Goal: Complete application form: Complete application form

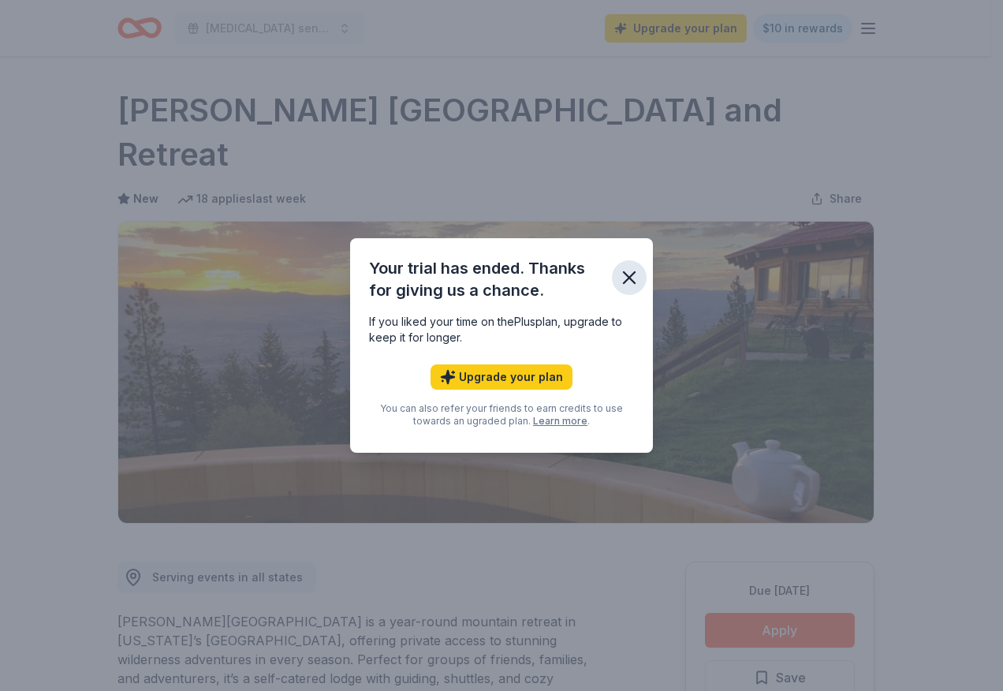
click at [628, 280] on icon "button" at bounding box center [629, 277] width 11 height 11
click at [627, 270] on icon "button" at bounding box center [629, 278] width 22 height 22
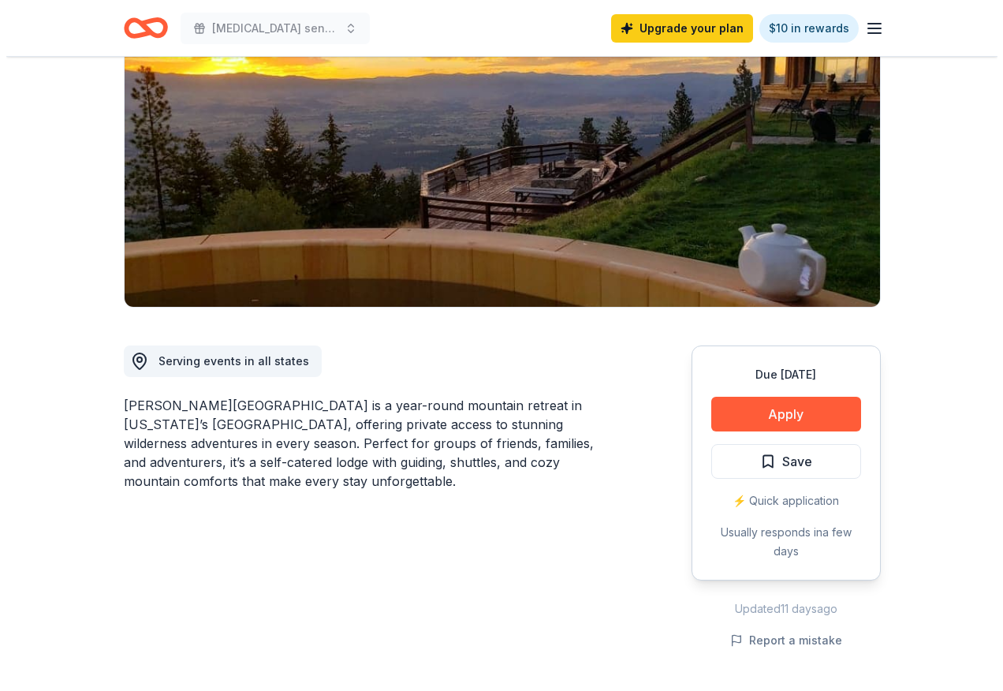
scroll to position [237, 0]
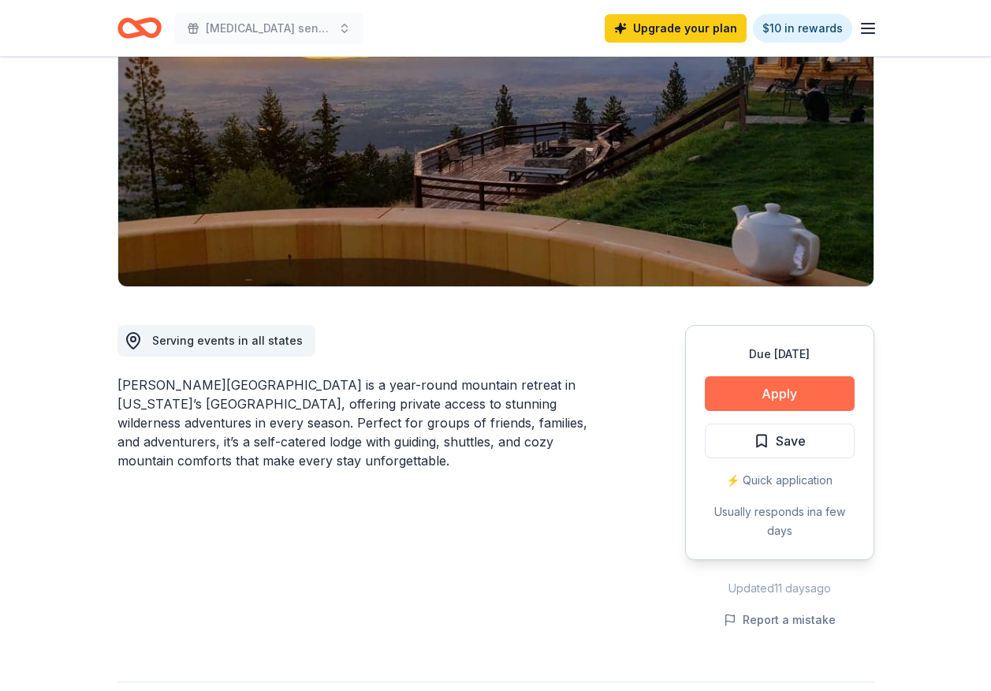
click at [735, 376] on button "Apply" at bounding box center [780, 393] width 150 height 35
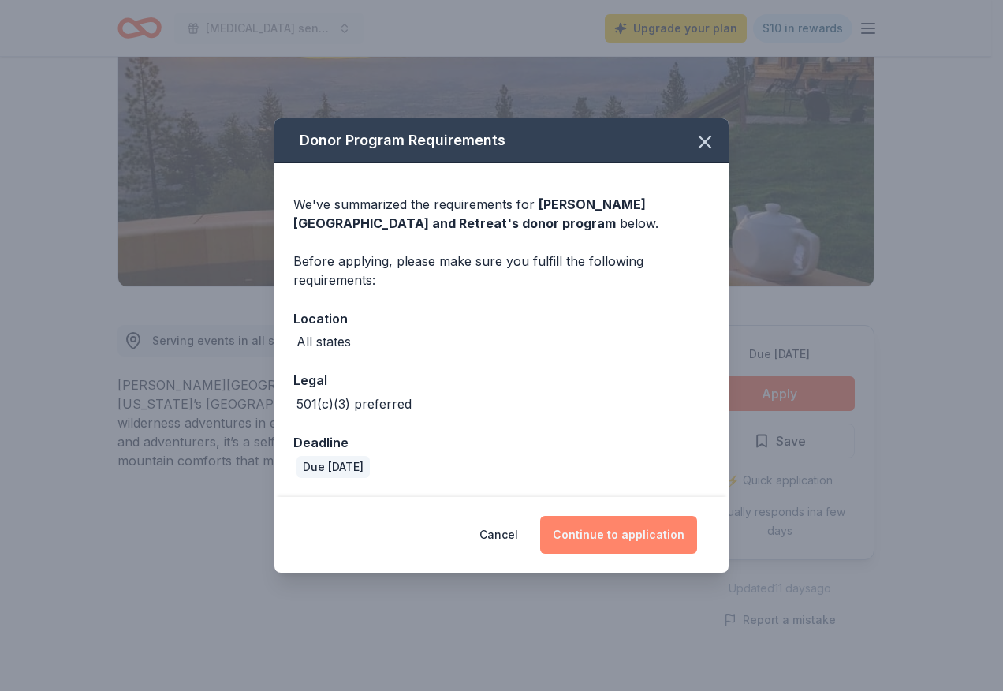
click at [618, 534] on button "Continue to application" at bounding box center [618, 535] width 157 height 38
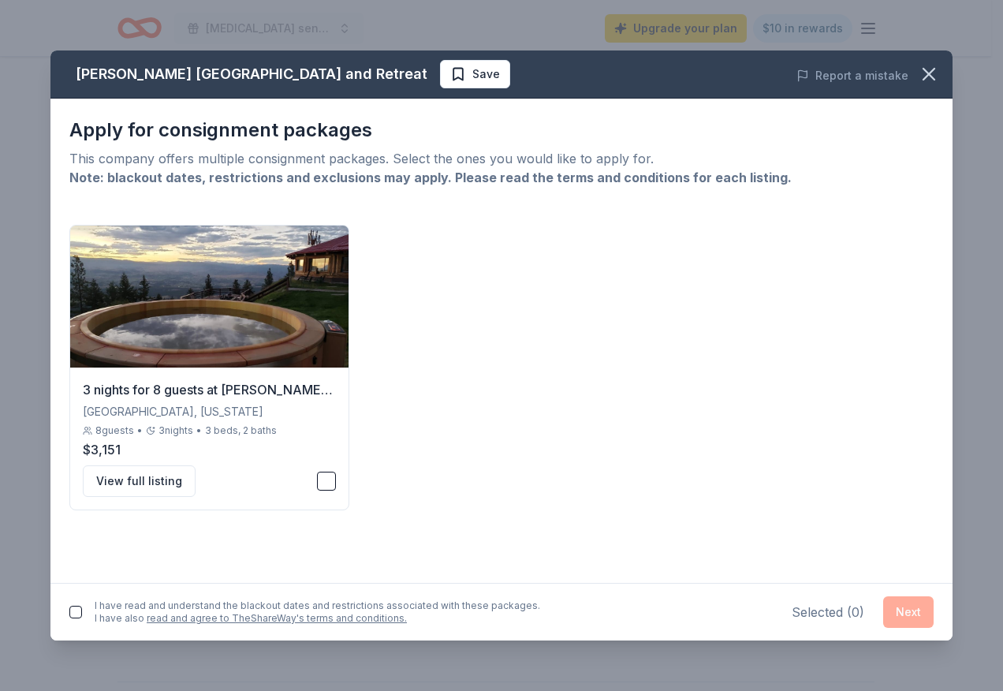
click at [77, 609] on button "button" at bounding box center [75, 612] width 13 height 13
click at [323, 483] on button "button" at bounding box center [326, 481] width 19 height 19
click at [907, 607] on button "Next" at bounding box center [908, 612] width 50 height 32
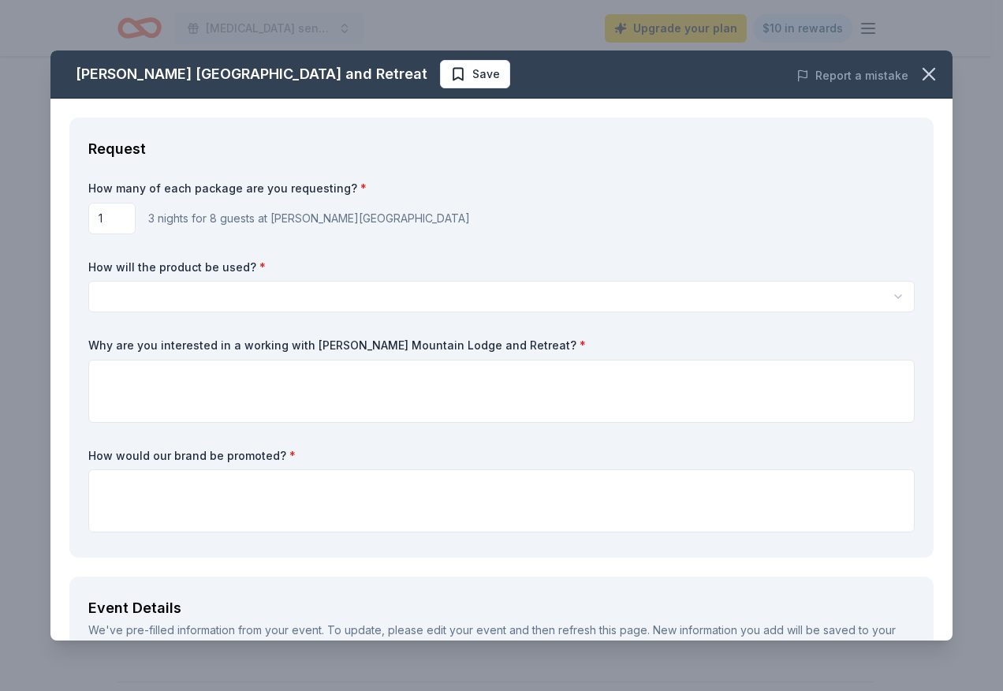
click at [208, 303] on html "Autism sensory-friendly initiative Upgrade your plan $10 in rewards Due in 55 d…" at bounding box center [501, 108] width 1003 height 691
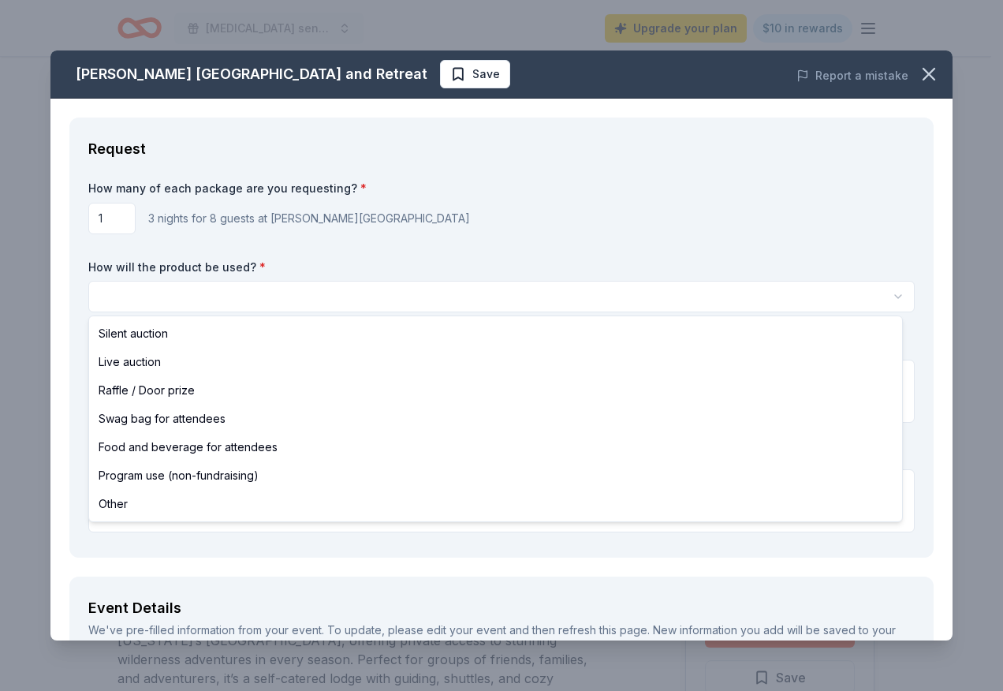
select select "programUse"
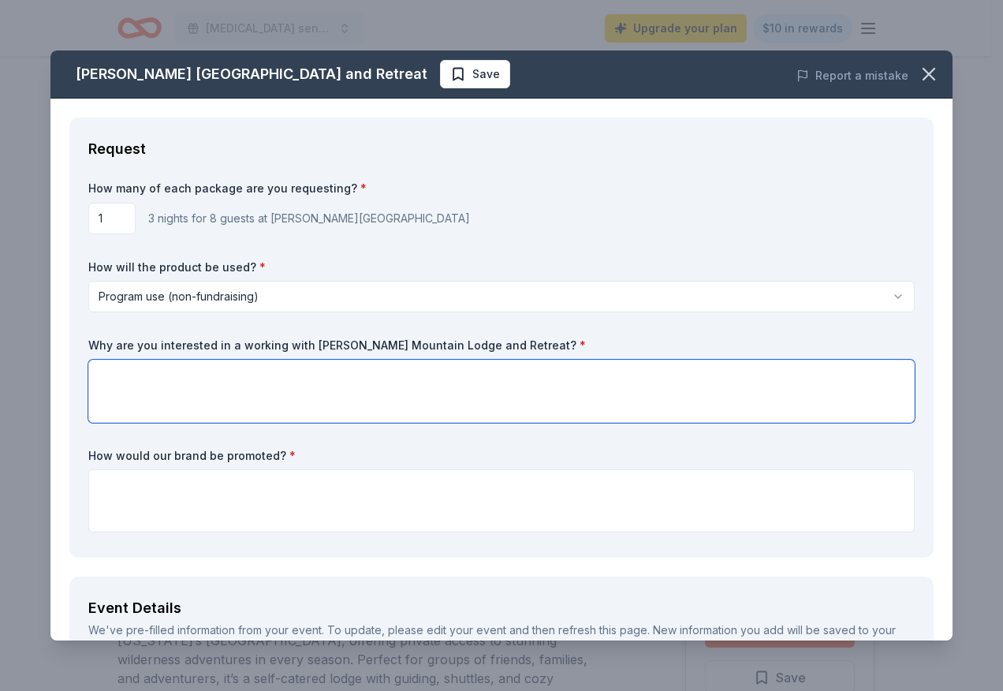
click at [182, 400] on textarea at bounding box center [501, 391] width 827 height 63
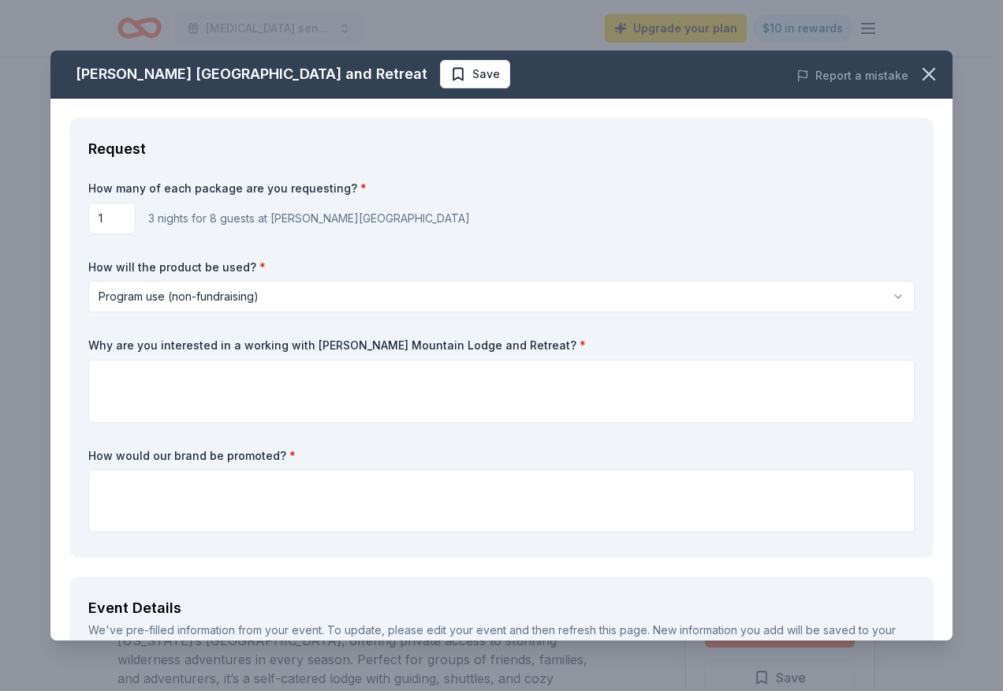
drag, startPoint x: 513, startPoint y: 345, endPoint x: 297, endPoint y: 345, distance: 215.3
click at [304, 345] on label "Why are you interested in a working with Downing Mountain Lodge and Retreat? *" at bounding box center [501, 346] width 827 height 16
click at [94, 346] on label "Why are you interested in a working with Downing Mountain Lodge and Retreat? *" at bounding box center [501, 346] width 827 height 16
drag, startPoint x: 86, startPoint y: 342, endPoint x: 208, endPoint y: 344, distance: 122.3
click at [208, 344] on div "Request How many of each package are you requesting? * 1 3 nights for 8 guests …" at bounding box center [501, 338] width 864 height 440
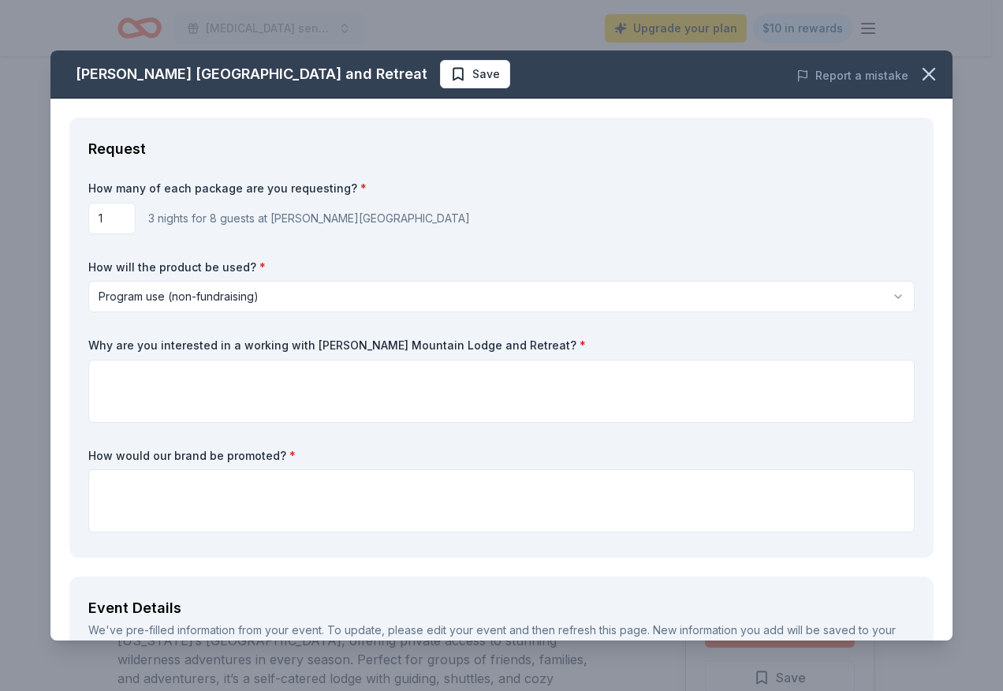
drag, startPoint x: 511, startPoint y: 344, endPoint x: 464, endPoint y: 349, distance: 47.6
click at [465, 349] on label "Why are you interested in a working with Downing Mountain Lodge and Retreat? *" at bounding box center [501, 346] width 827 height 16
drag, startPoint x: 279, startPoint y: 458, endPoint x: 235, endPoint y: 454, distance: 44.3
click at [235, 454] on label "How would our brand be promoted? *" at bounding box center [501, 456] width 827 height 16
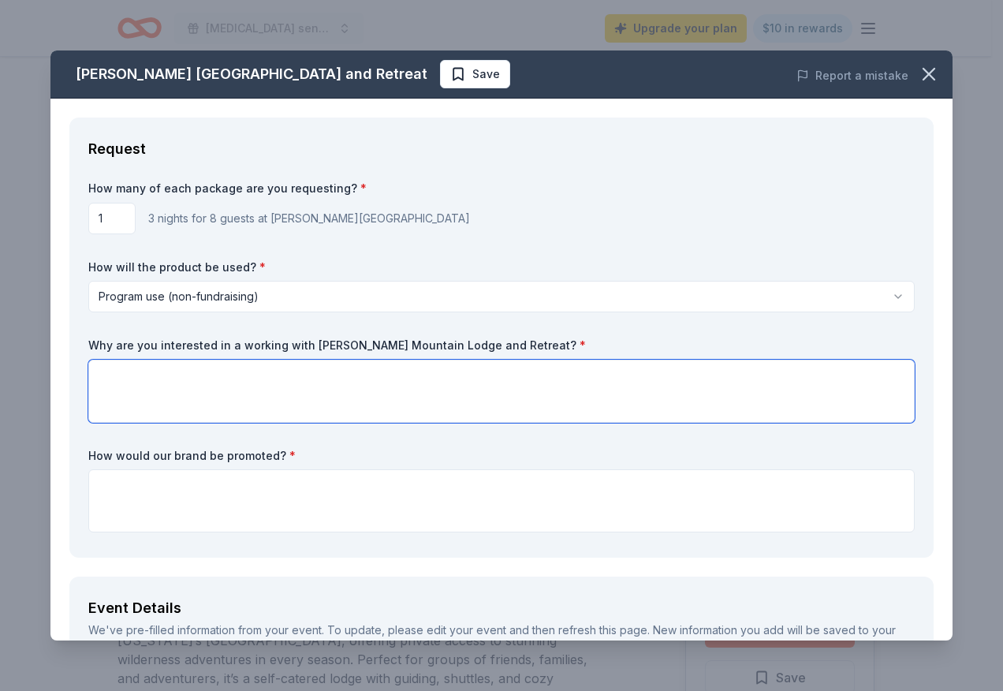
click at [162, 396] on textarea at bounding box center [501, 391] width 827 height 63
paste textarea "The Heart of the Brain Foundation seeks unique experiences to offer as auction …"
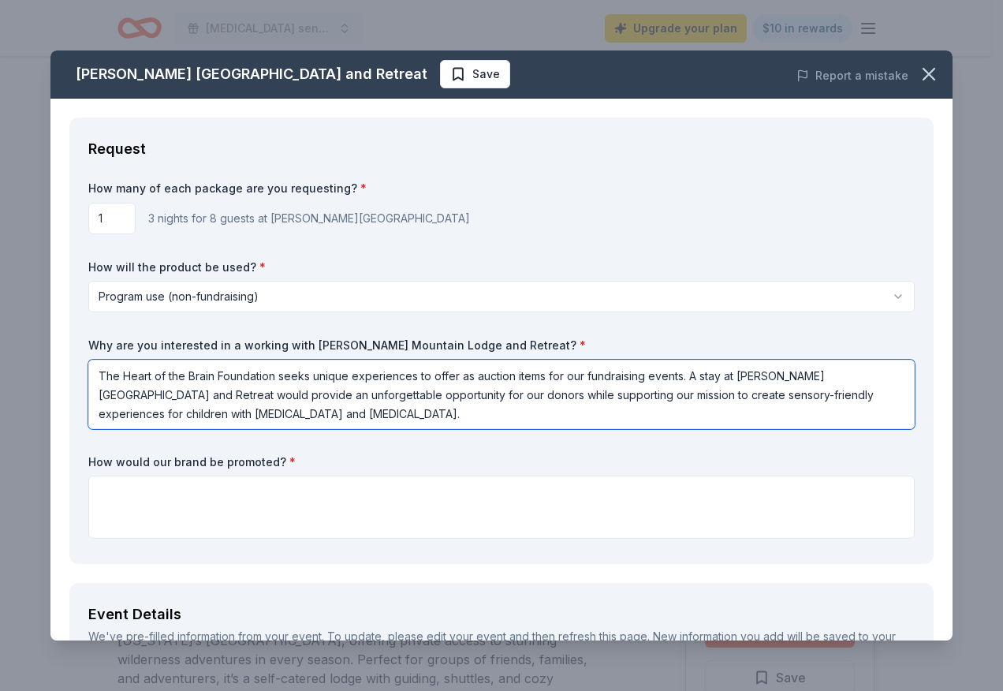
type textarea "The Heart of the Brain Foundation seeks unique experiences to offer as auction …"
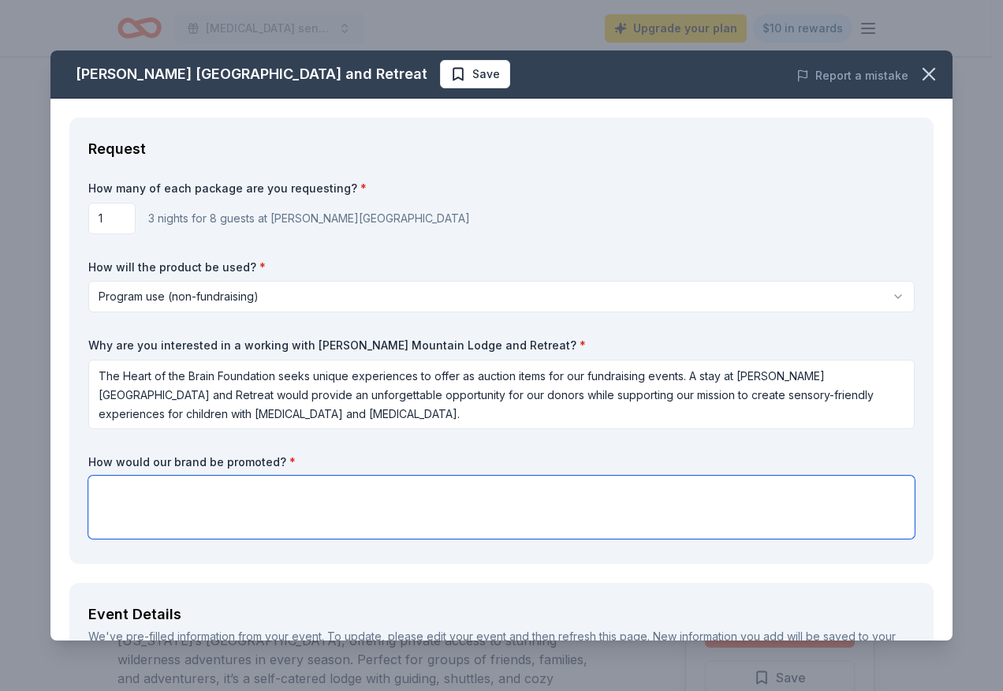
click at [356, 497] on textarea at bounding box center [501, 507] width 827 height 63
paste textarea "Your brand will be highlighted at our fundraising auction through event materia…"
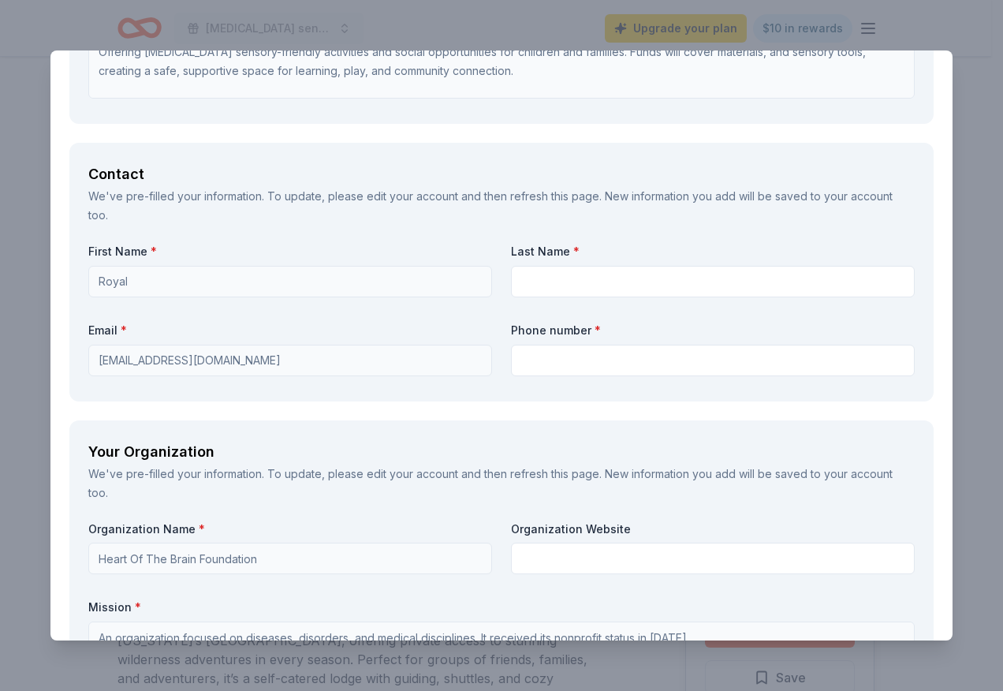
scroll to position [1025, 0]
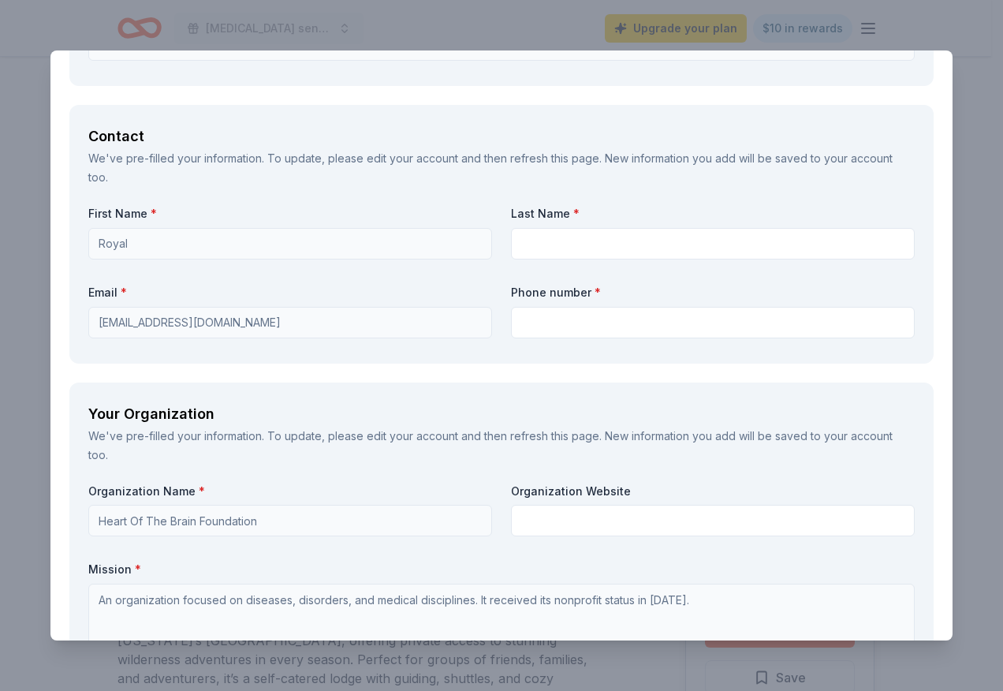
type textarea "Your brand will be highlighted at our fundraising auction through event materia…"
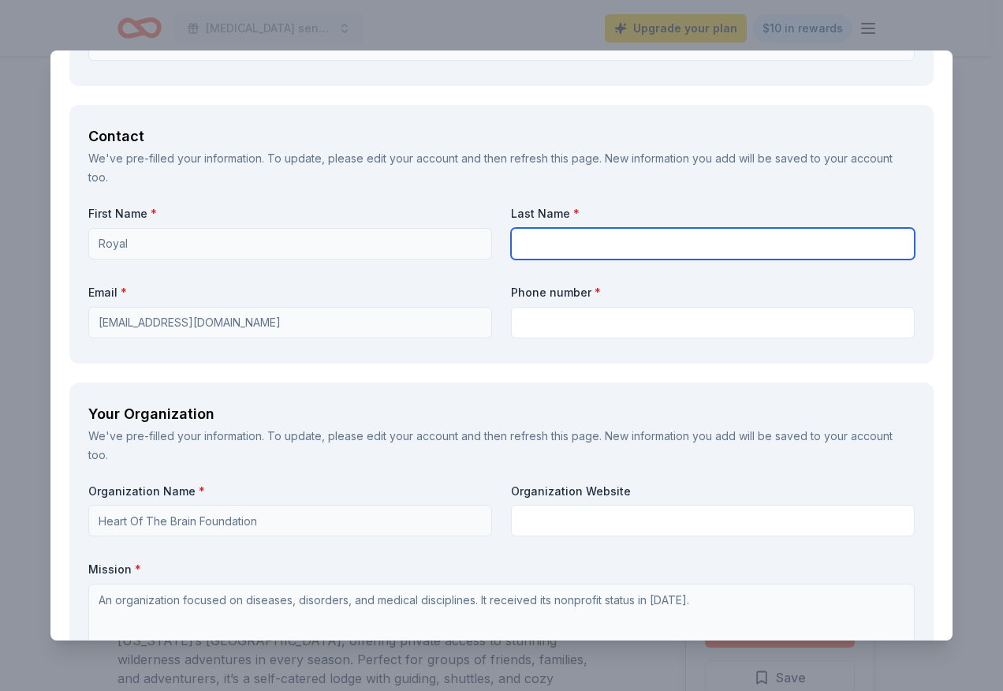
click at [549, 241] on input "text" at bounding box center [713, 244] width 404 height 32
type input "Harris"
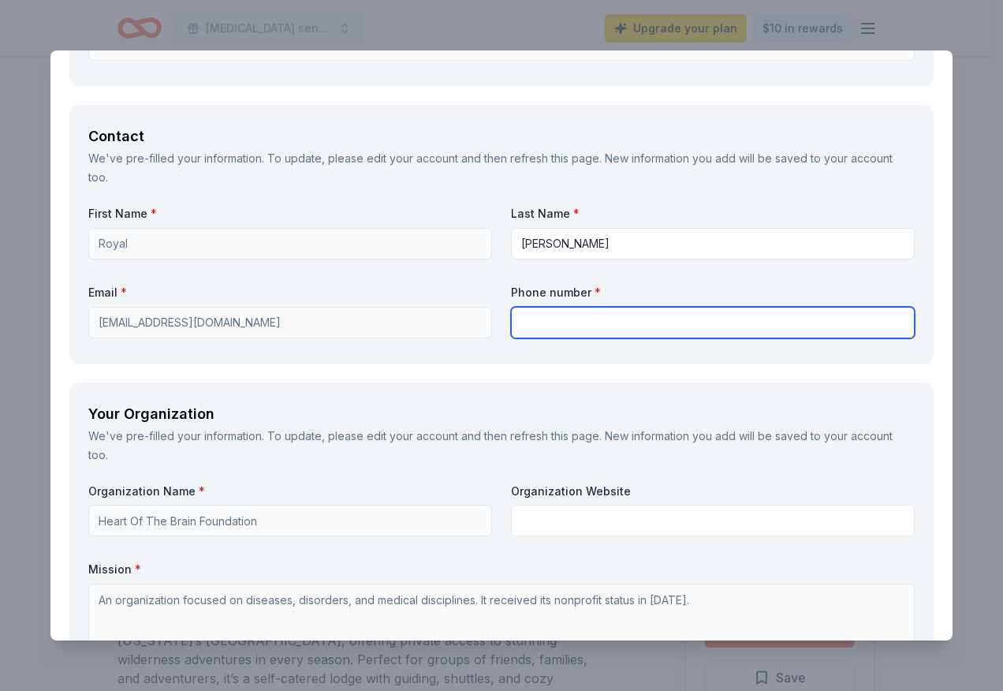
type input "7573494739"
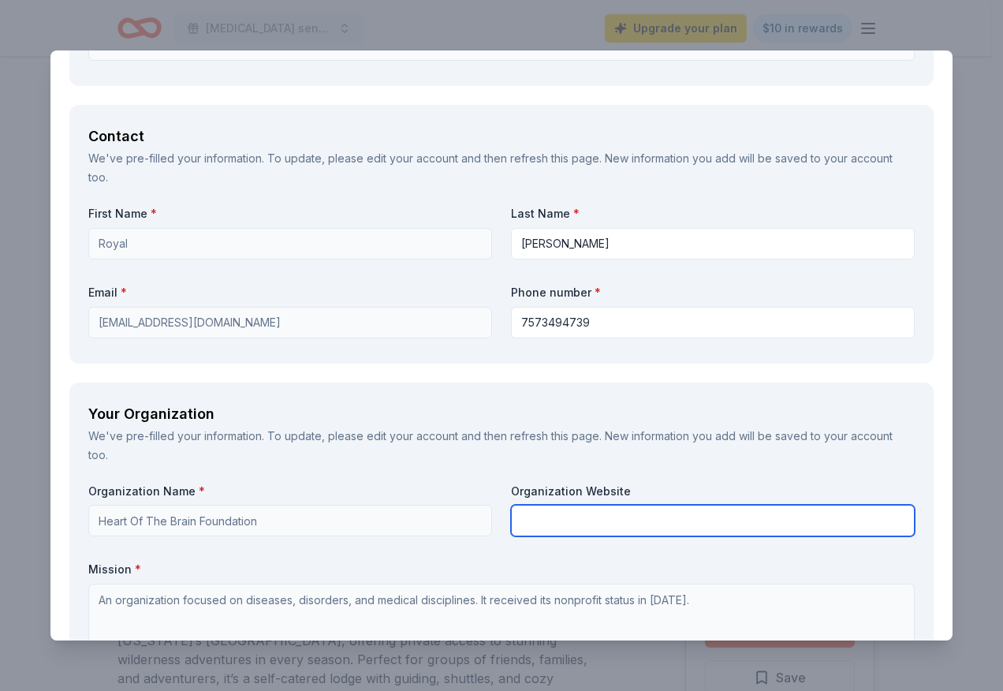
type input "Heart of the Brain Foundation"
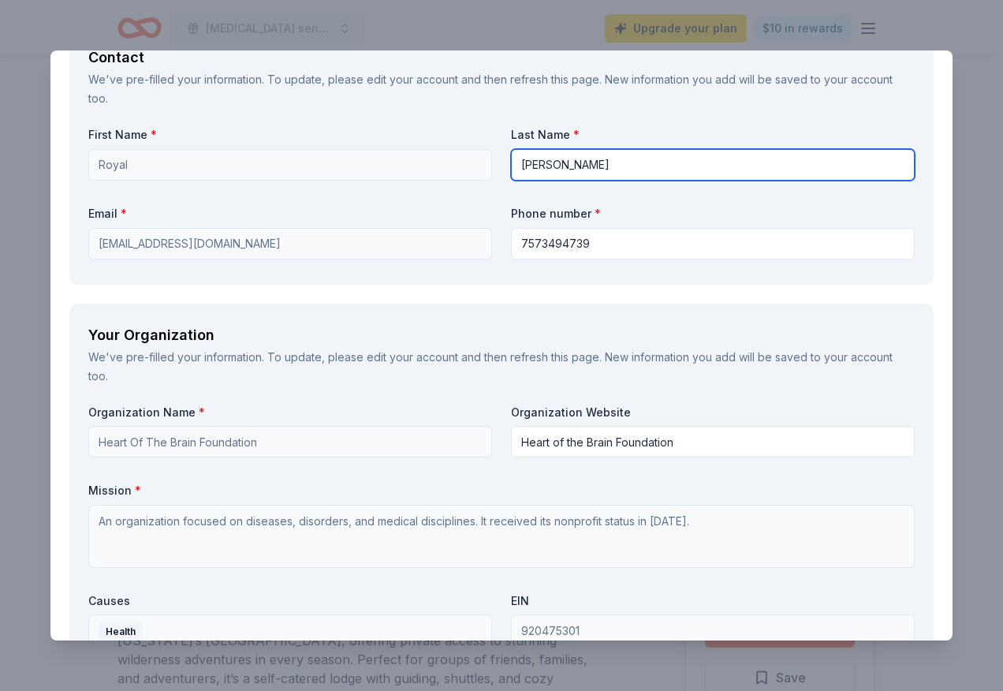
scroll to position [1183, 0]
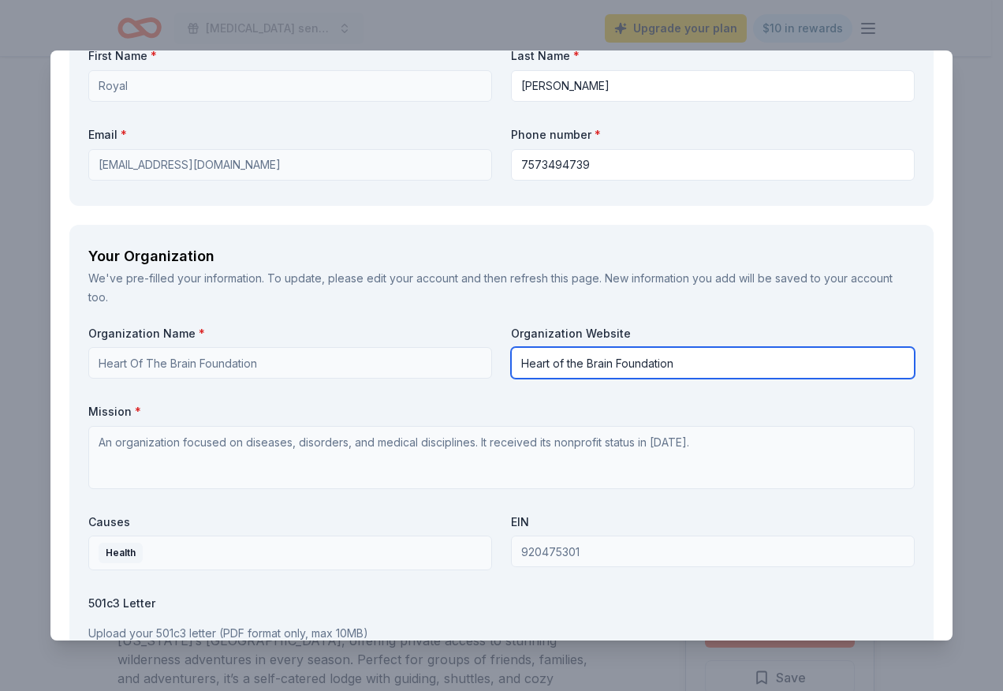
click at [706, 371] on input "Heart of the Brain Foundation" at bounding box center [713, 363] width 404 height 32
drag, startPoint x: 692, startPoint y: 364, endPoint x: 494, endPoint y: 367, distance: 198.8
click at [494, 367] on div "Organization Name * Heart Of The Brain Foundation Organization Website Heart of…" at bounding box center [501, 510] width 827 height 368
type input "heartofthebrainfoundation.square.site"
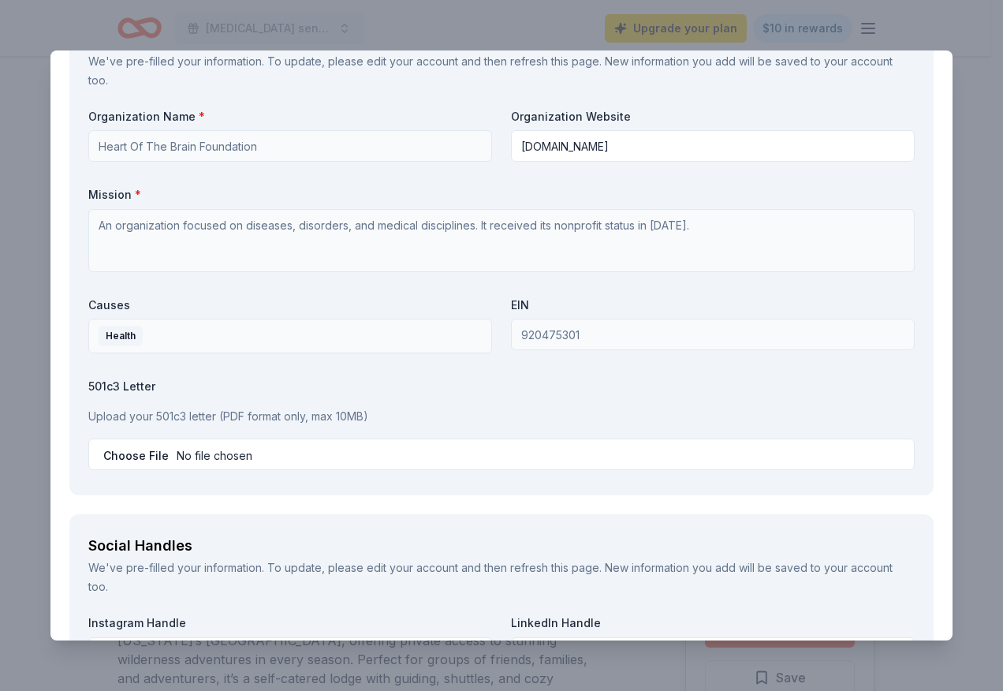
scroll to position [1420, 0]
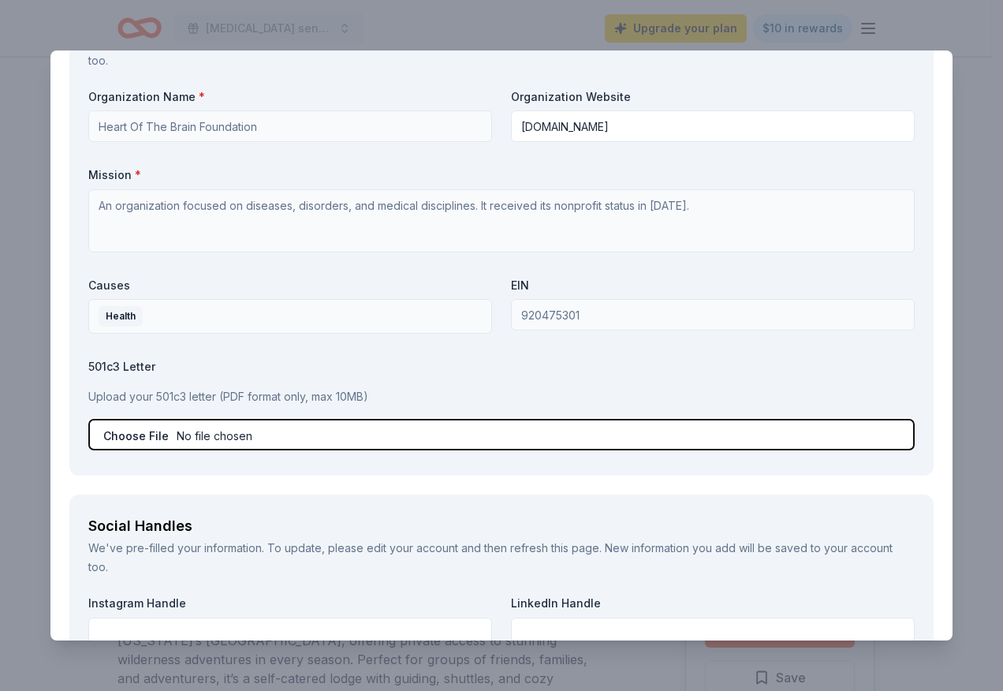
click at [174, 434] on input "file" at bounding box center [501, 435] width 827 height 32
type input "C:\fakepath\FinalLetter_92-0475301_HEARTOFTHEBRAINFOUNDATION_12172022_00[230584…"
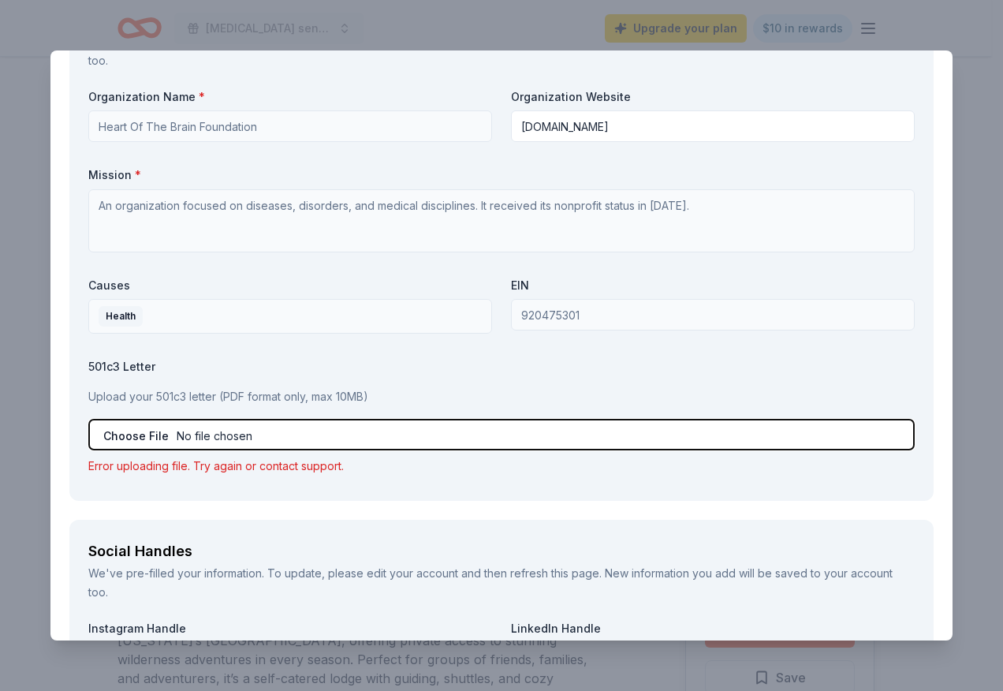
click at [189, 435] on input "file" at bounding box center [501, 435] width 827 height 32
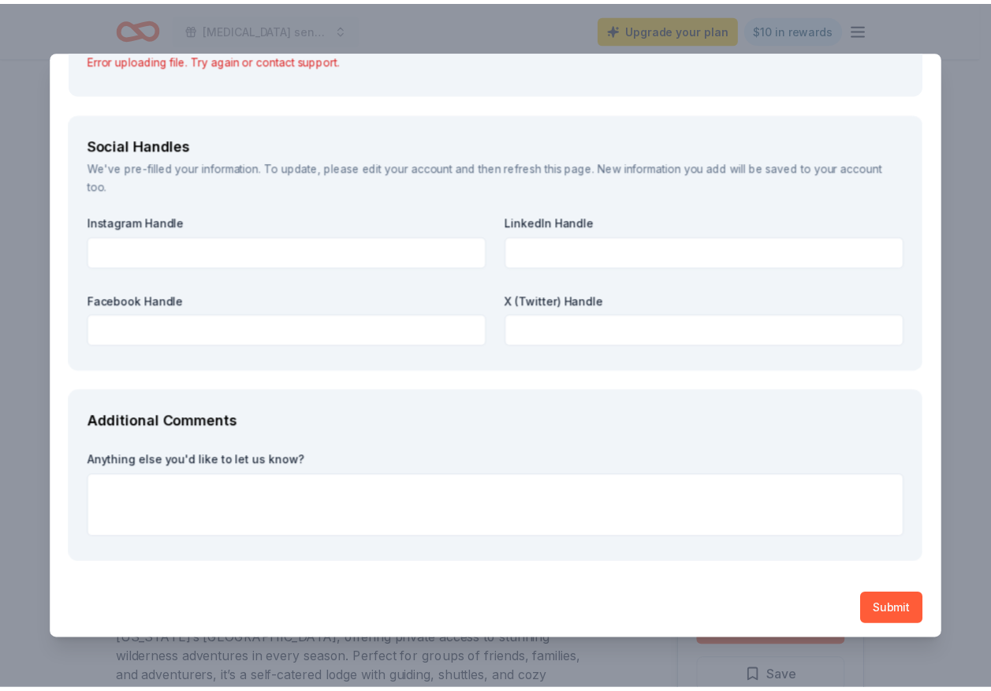
scroll to position [1831, 0]
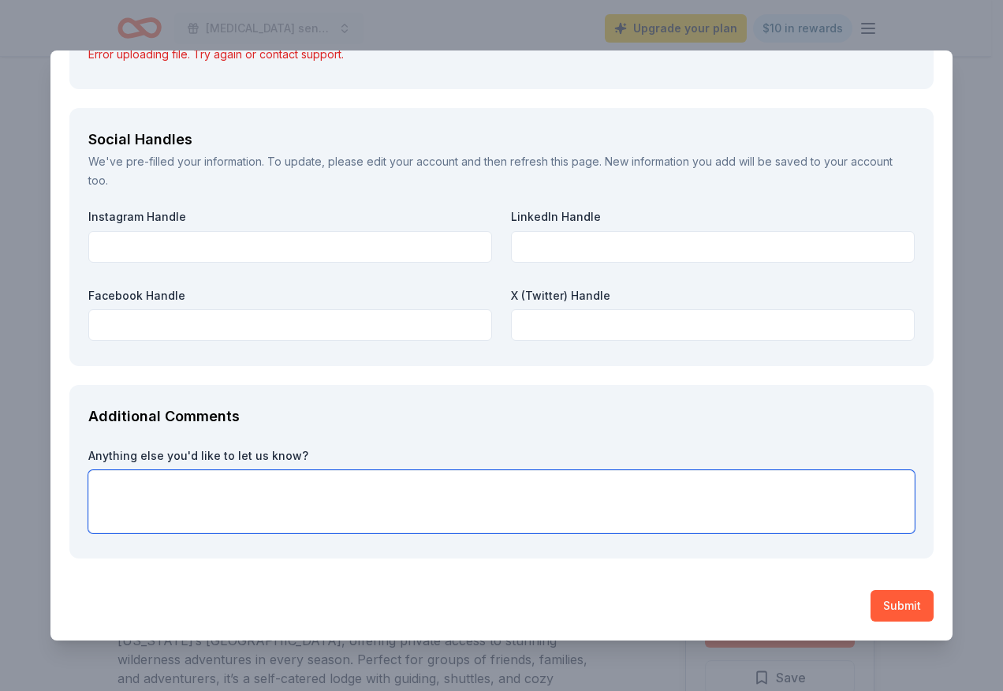
click at [473, 499] on textarea at bounding box center [501, 501] width 827 height 63
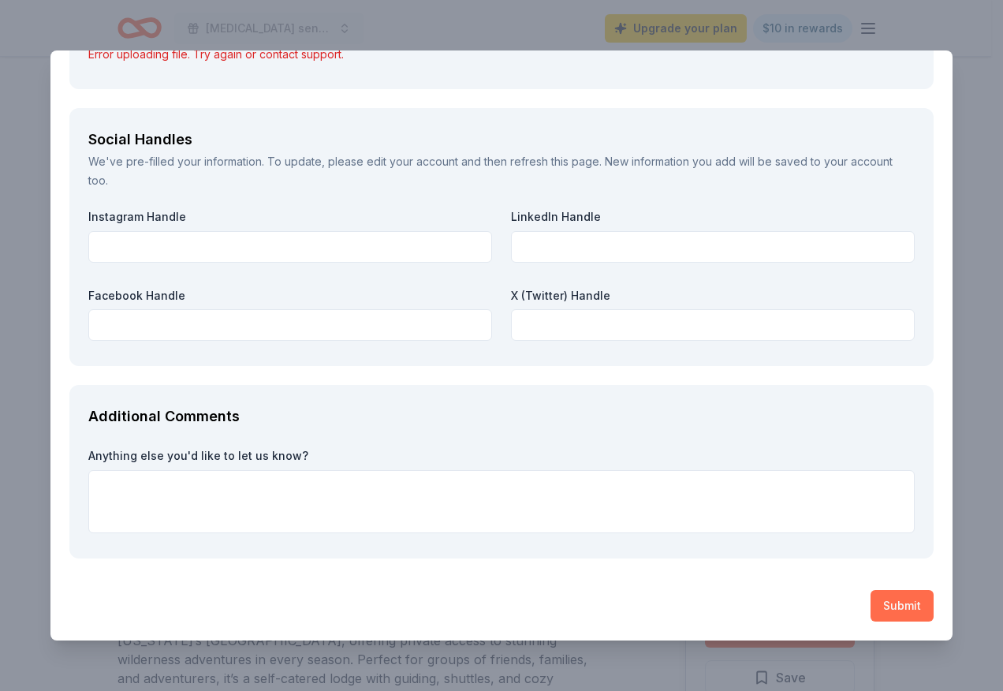
click at [871, 603] on button "Submit" at bounding box center [902, 606] width 63 height 32
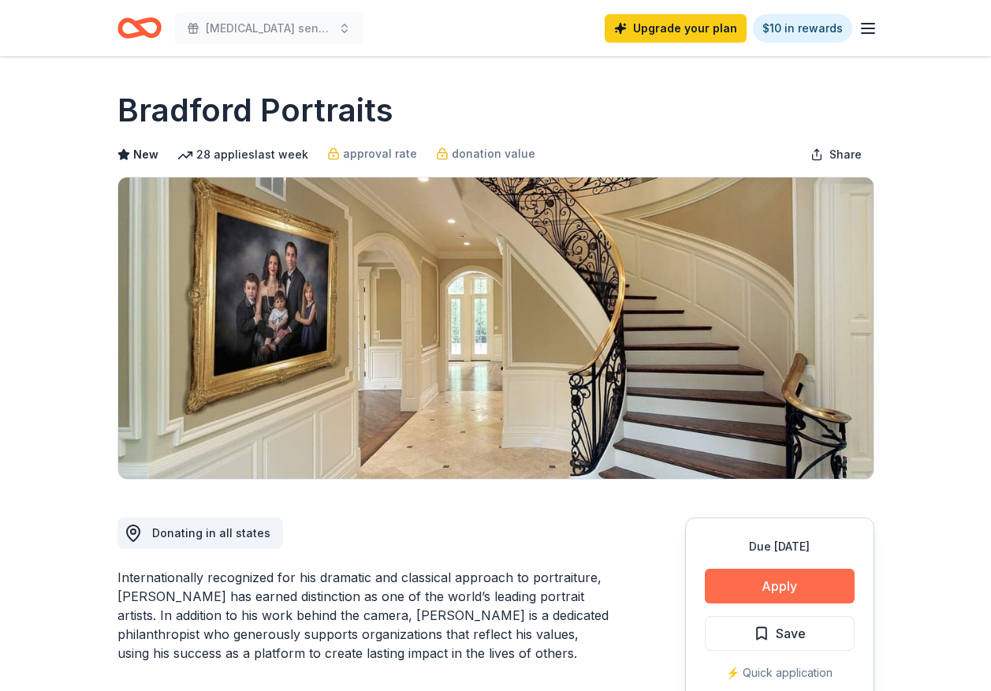
click at [745, 577] on button "Apply" at bounding box center [780, 586] width 150 height 35
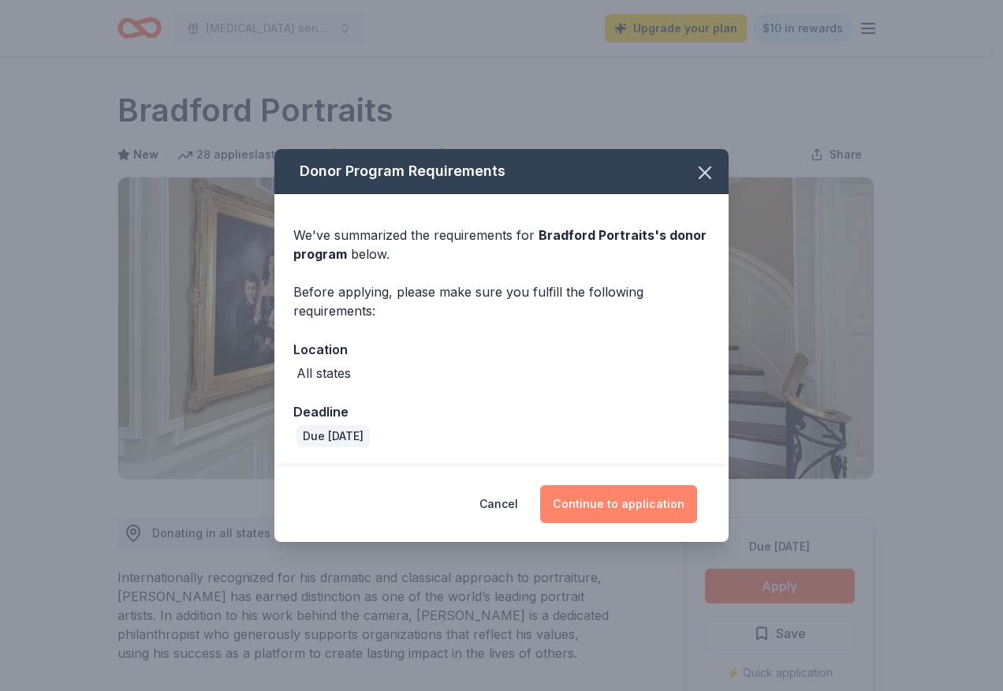
click at [646, 505] on button "Continue to application" at bounding box center [618, 504] width 157 height 38
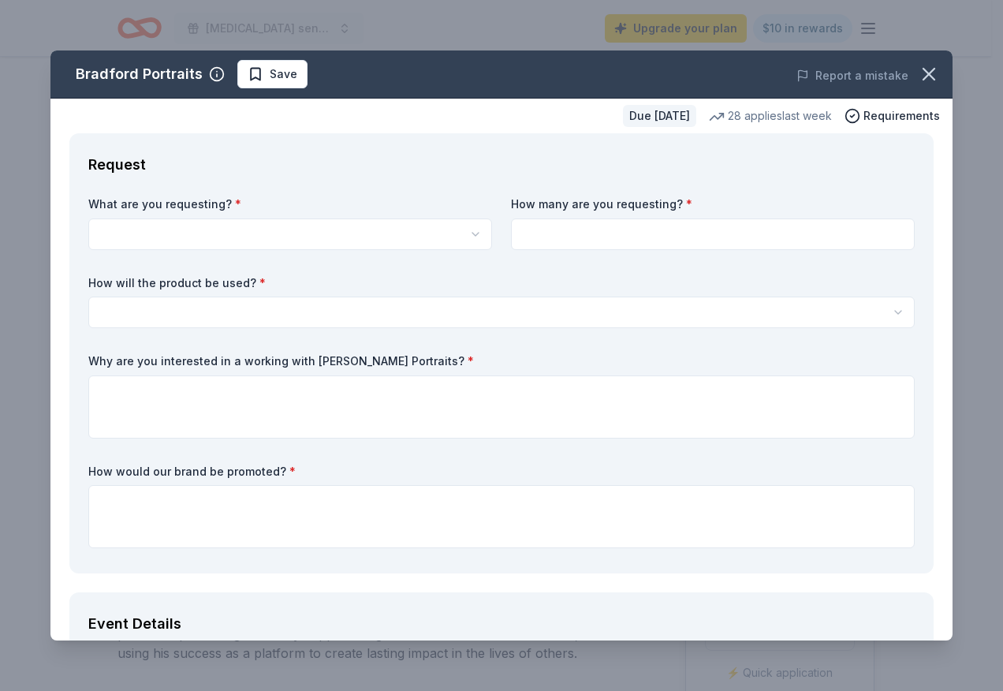
click at [260, 223] on html "Autism sensory-friendly initiative Upgrade your plan $10 in rewards Due in 32 d…" at bounding box center [501, 345] width 1003 height 691
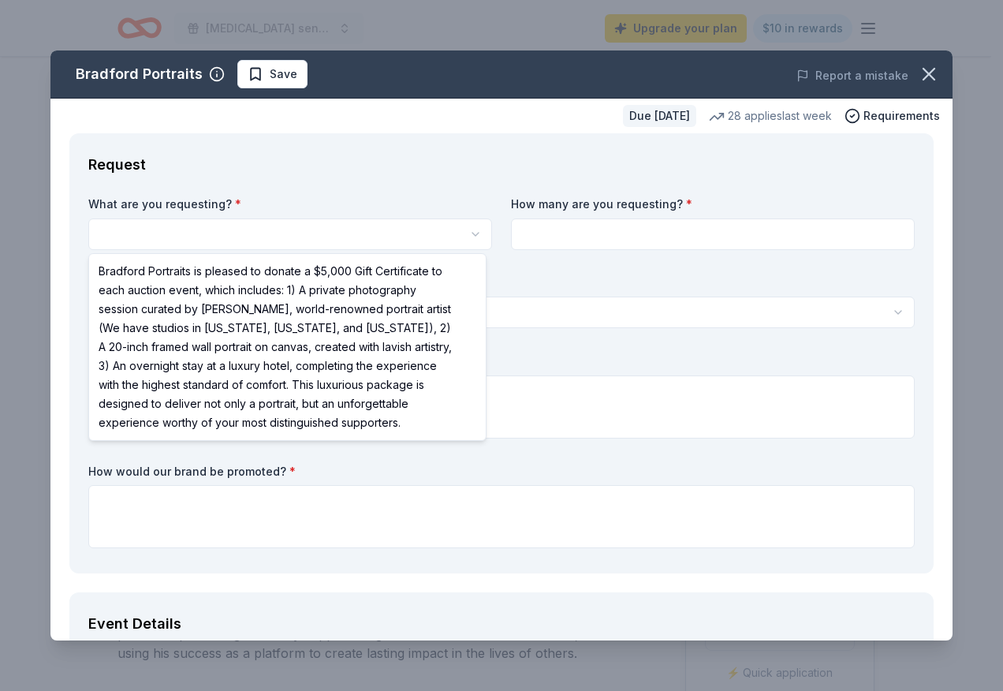
select select "Bradford Portraits is pleased to donate a $5,000 Gift Certificate to each aucti…"
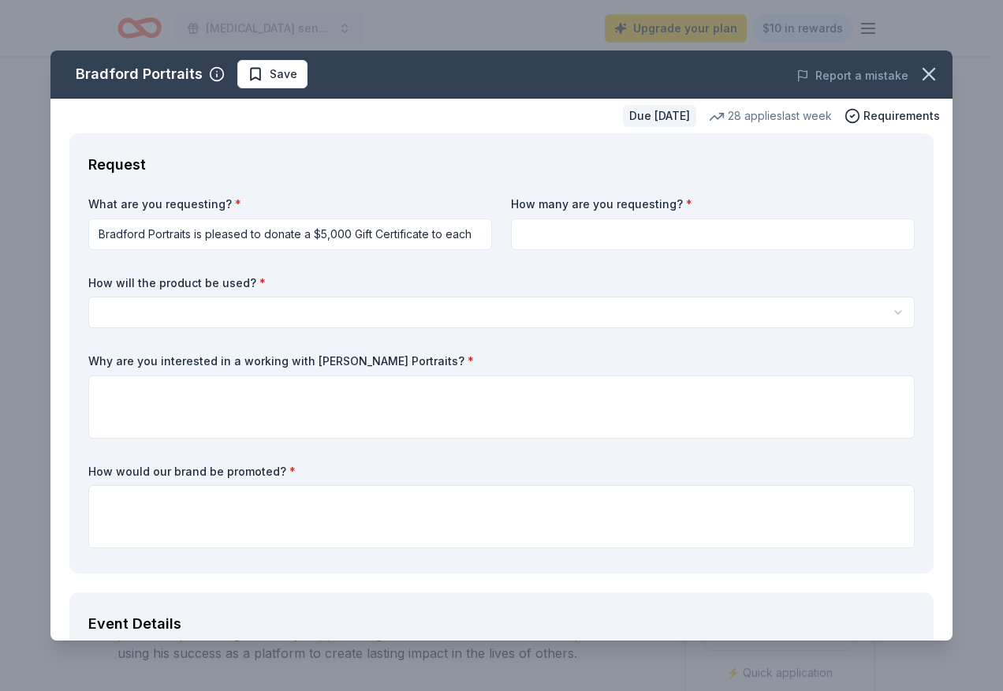
click at [558, 233] on input at bounding box center [713, 234] width 404 height 32
type input "1"
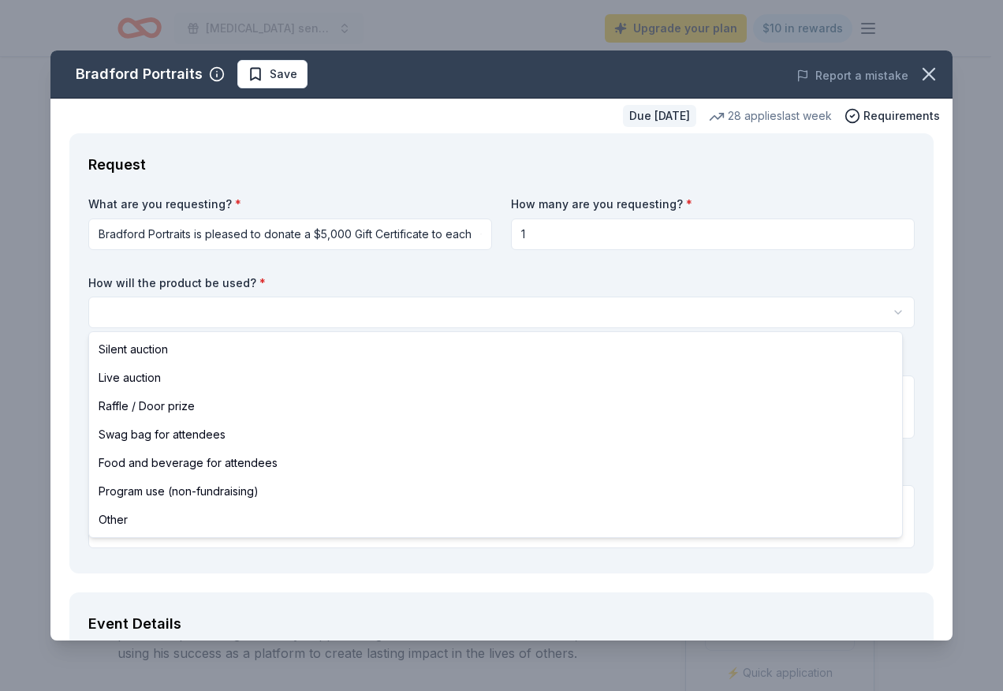
click at [426, 306] on html "Autism sensory-friendly initiative Upgrade your plan $10 in rewards Due in 32 d…" at bounding box center [501, 345] width 1003 height 691
select select "programUse"
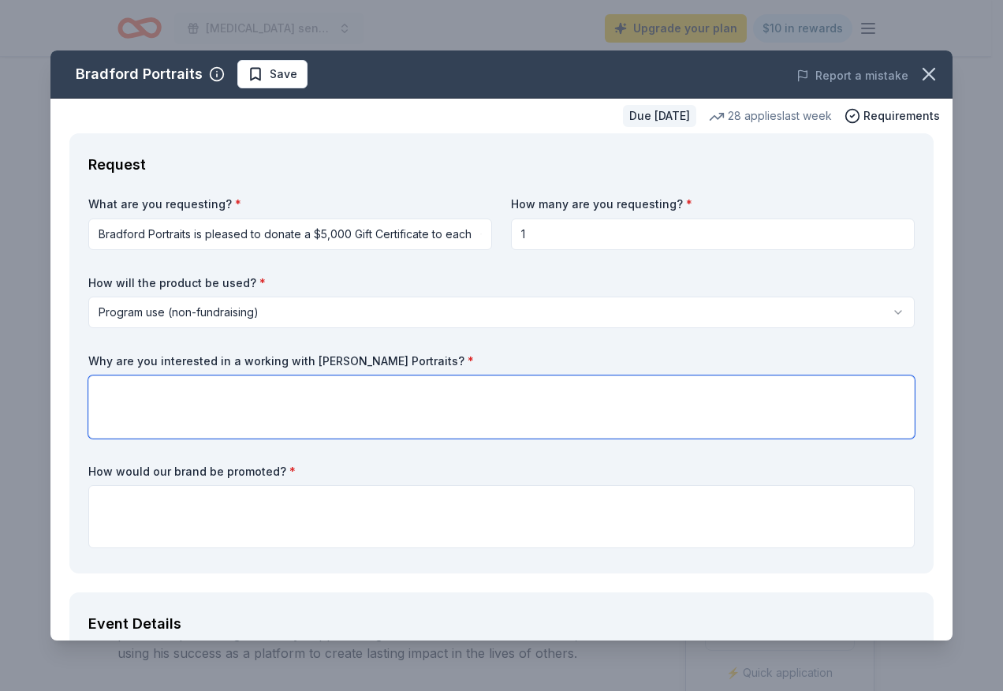
click at [310, 412] on textarea at bounding box center [501, 406] width 827 height 63
paste textarea "would provide an unforgettable opportunity for our donors while supporting our …"
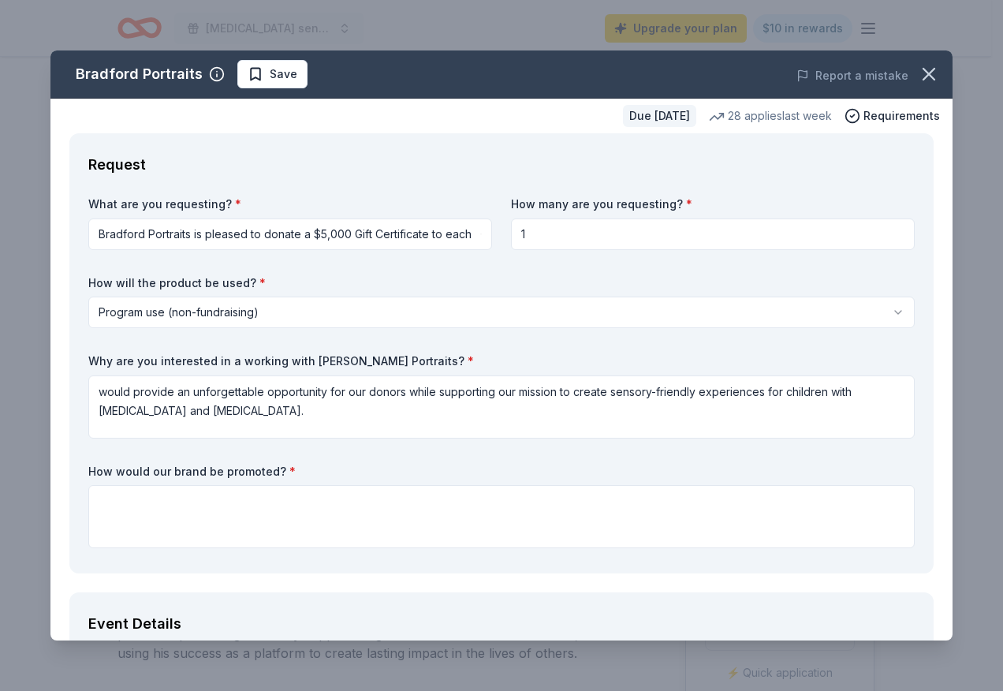
drag, startPoint x: 398, startPoint y: 360, endPoint x: 349, endPoint y: 360, distance: 48.1
click at [350, 360] on label "Why are you interested in a working with Bradford Portraits? *" at bounding box center [501, 361] width 827 height 16
drag, startPoint x: 196, startPoint y: 73, endPoint x: 145, endPoint y: 77, distance: 51.4
click at [145, 76] on div "Bradford Portraits" at bounding box center [139, 74] width 127 height 25
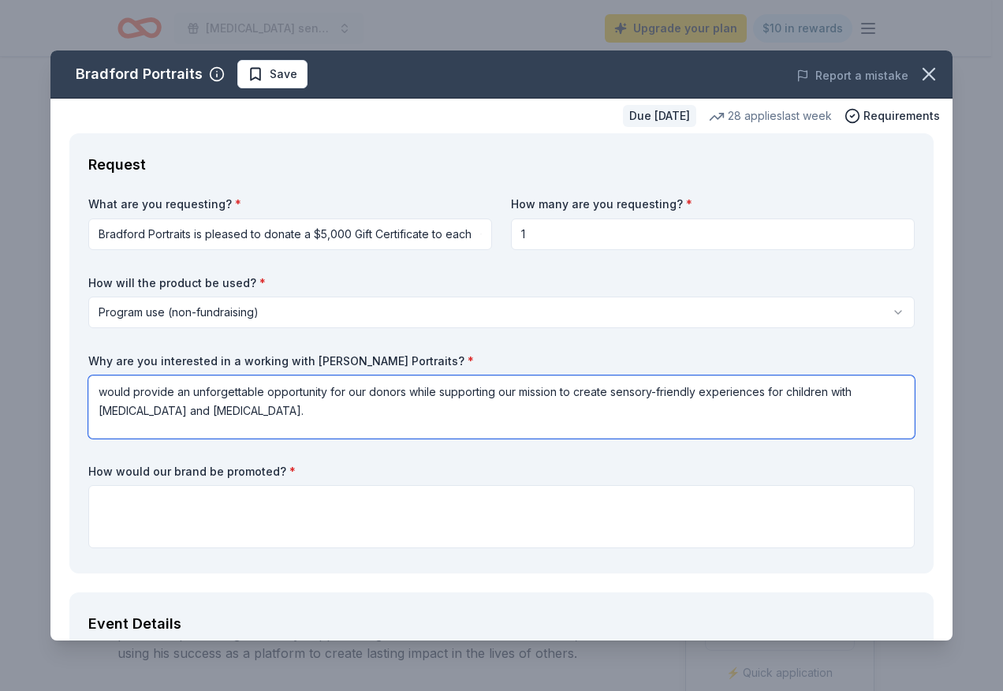
click at [99, 394] on textarea "would provide an unforgettable opportunity for our donors while supporting our …" at bounding box center [501, 406] width 827 height 63
paste textarea "Bradford Portraits"
type textarea "Bradford Portraits would provide an unforgettable opportunity for our donors wh…"
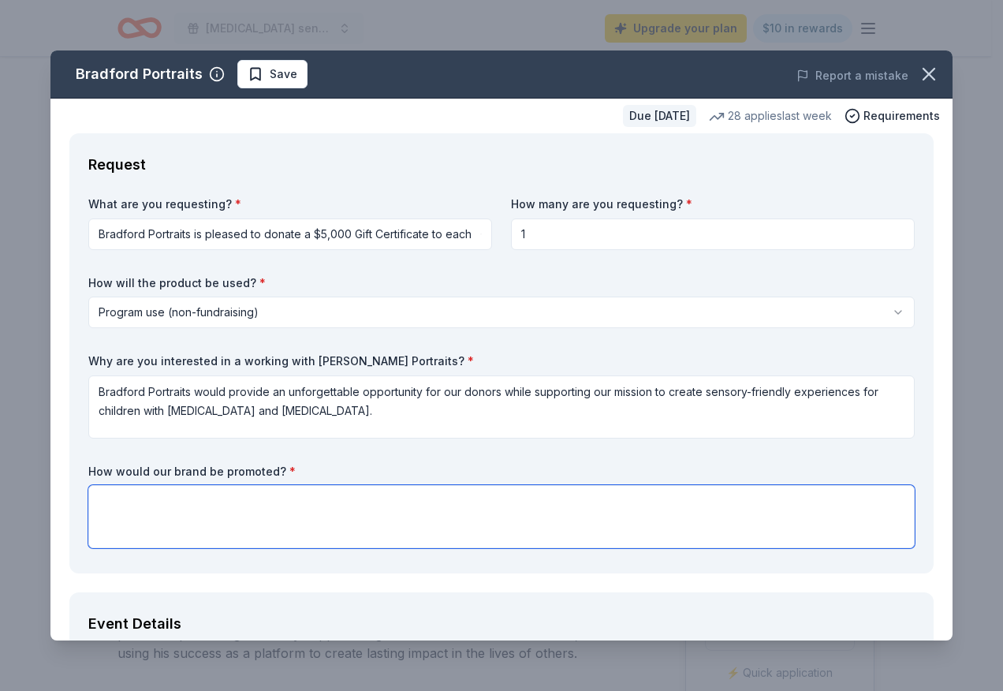
click at [221, 516] on textarea at bounding box center [501, 516] width 827 height 63
paste textarea "Your brand will be highlighted at our fundraising auction through event materia…"
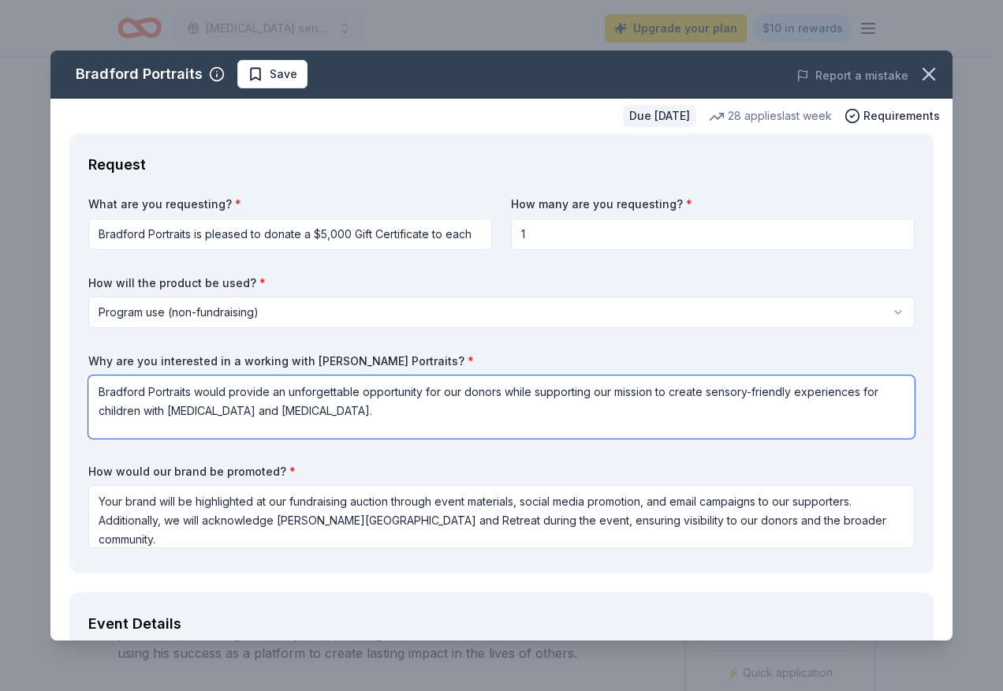
drag, startPoint x: 192, startPoint y: 390, endPoint x: 99, endPoint y: 384, distance: 93.3
click at [99, 384] on textarea "Bradford Portraits would provide an unforgettable opportunity for our donors wh…" at bounding box center [501, 406] width 827 height 63
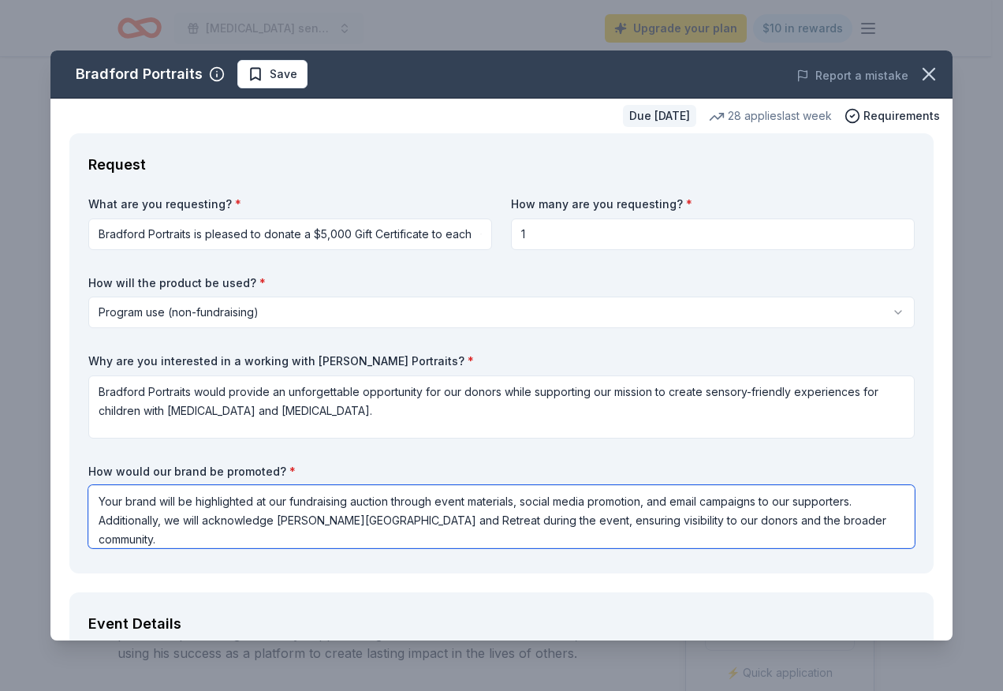
drag, startPoint x: 472, startPoint y: 522, endPoint x: 275, endPoint y: 521, distance: 197.2
click at [275, 521] on textarea "Your brand will be highlighted at our fundraising auction through event materia…" at bounding box center [501, 516] width 827 height 63
paste textarea "Bradford Portraits"
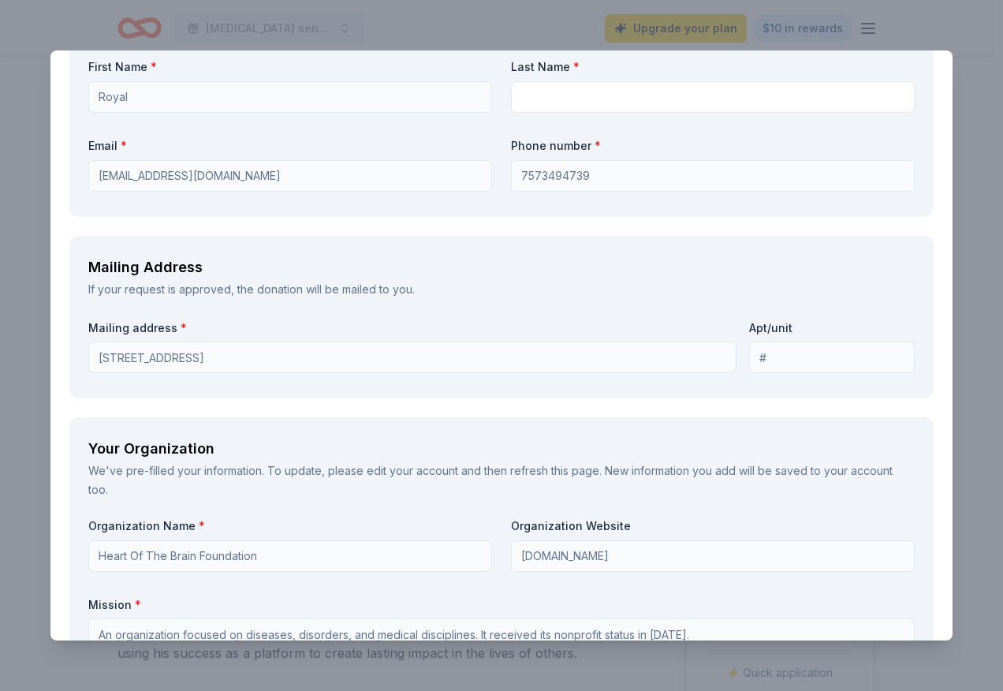
scroll to position [1183, 0]
type textarea "Your brand will be highlighted at our fundraising auction through event materia…"
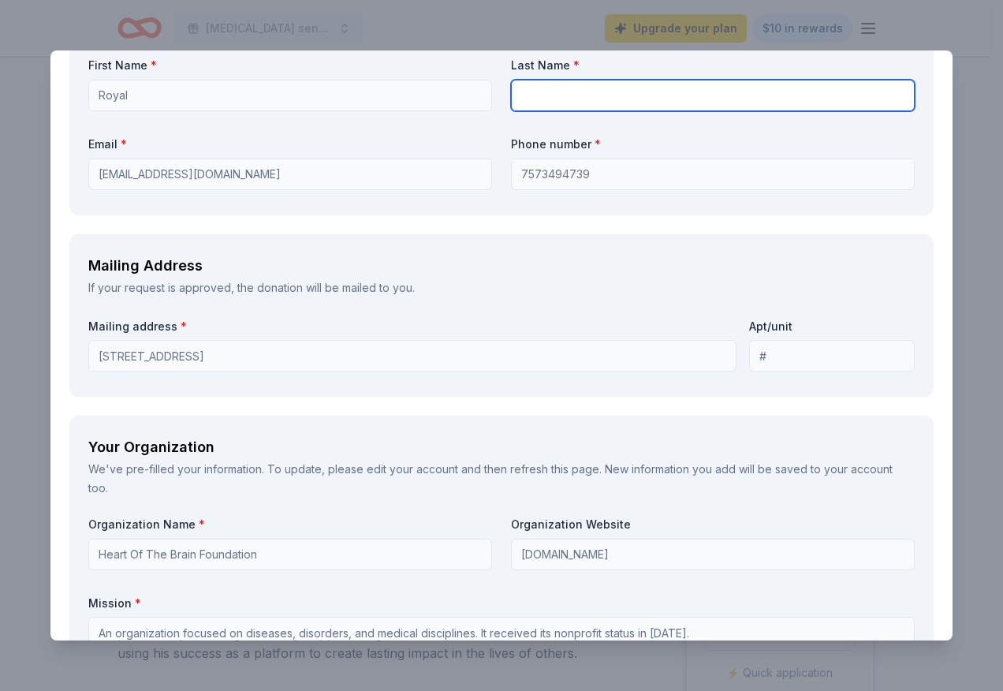
click at [573, 94] on input "text" at bounding box center [713, 96] width 404 height 32
type input "Harris"
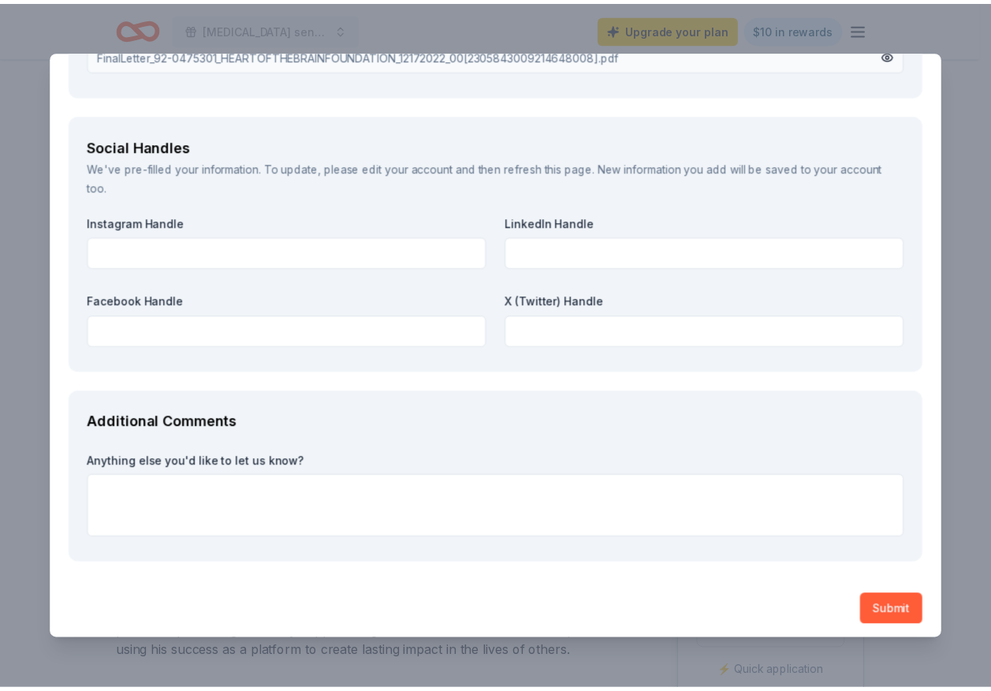
scroll to position [1997, 0]
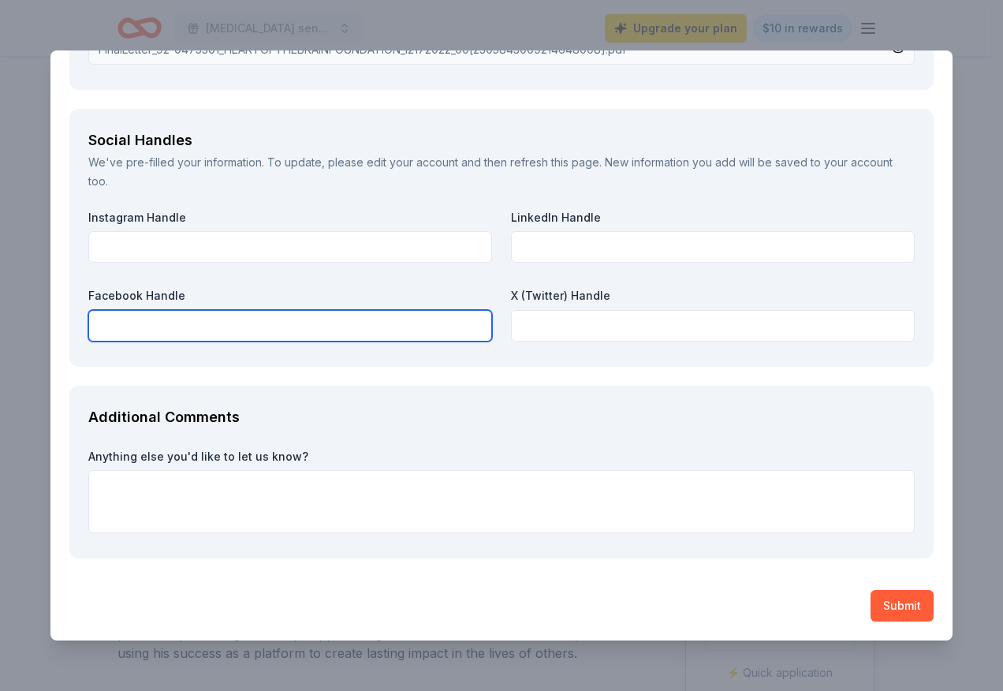
click at [356, 319] on input "text" at bounding box center [290, 326] width 404 height 32
type input "f"
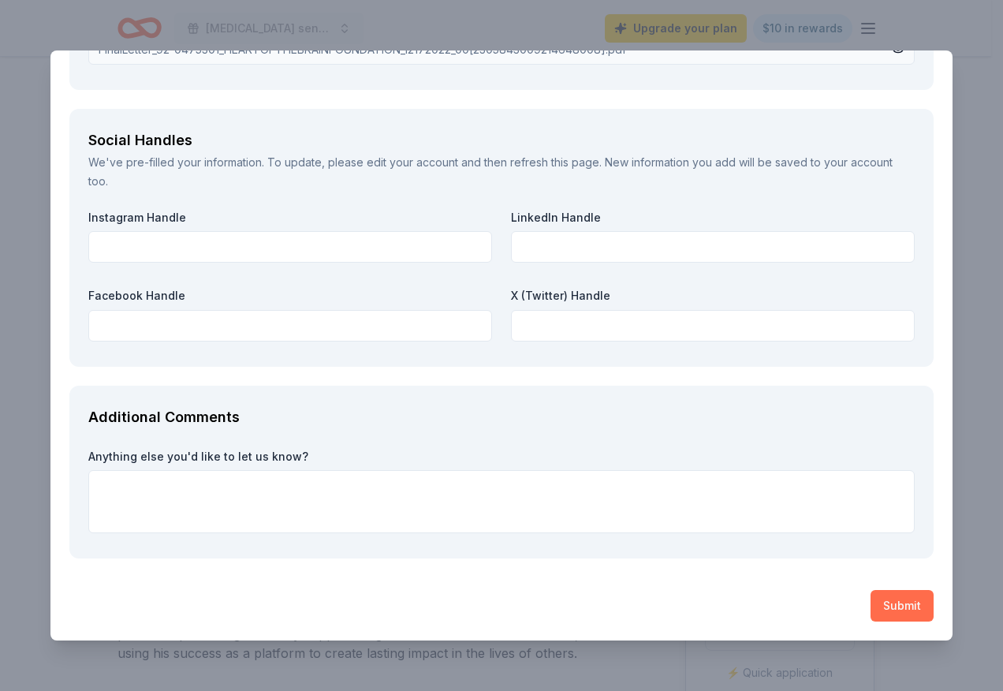
click at [881, 612] on button "Submit" at bounding box center [902, 606] width 63 height 32
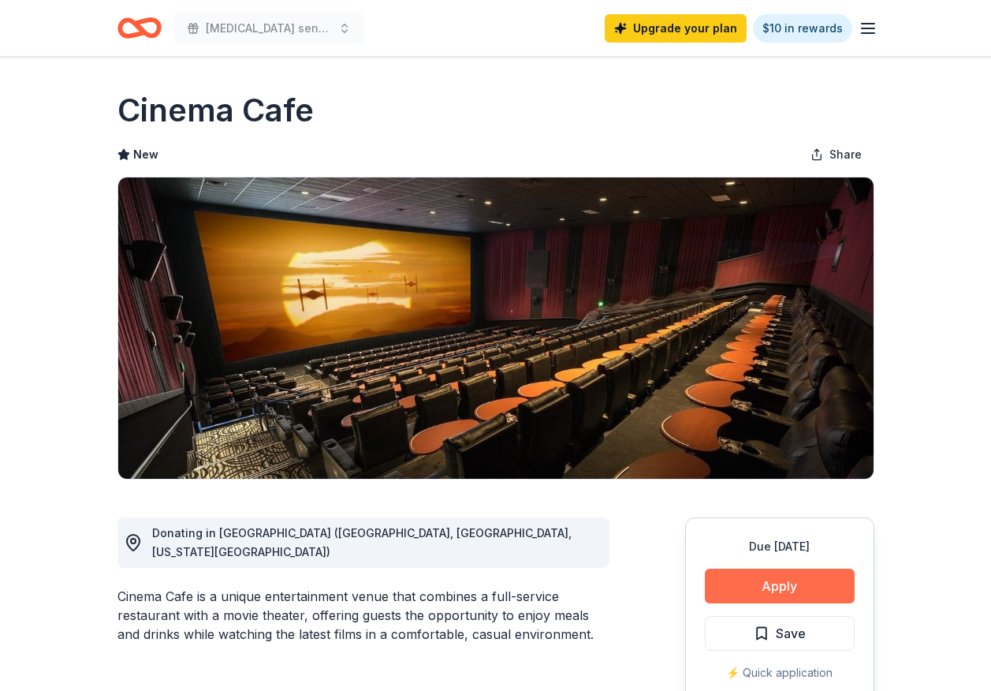
click at [742, 592] on button "Apply" at bounding box center [780, 586] width 150 height 35
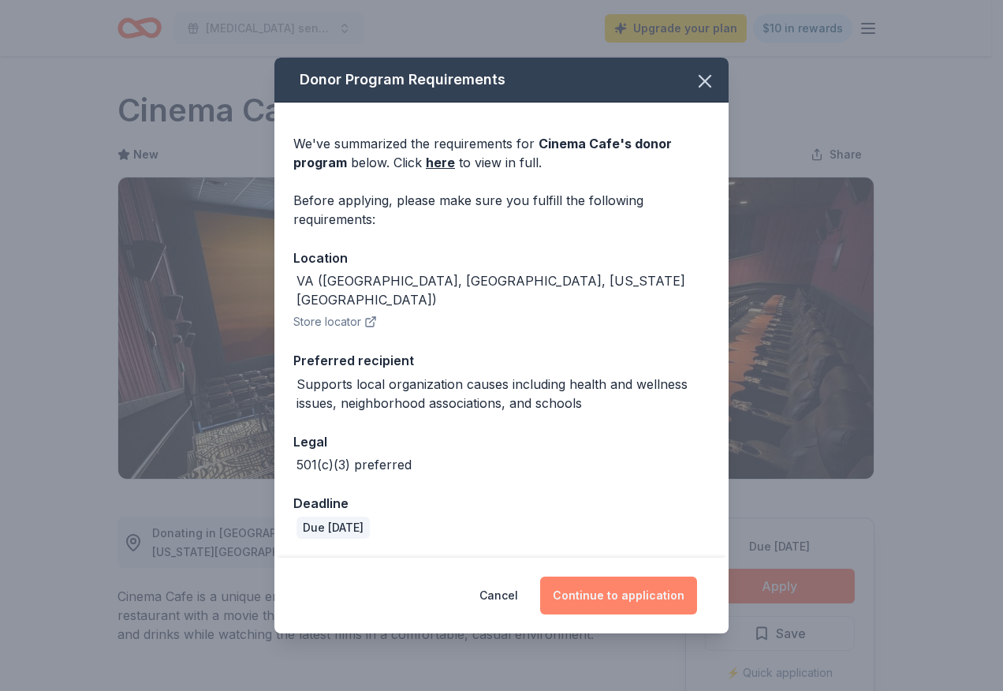
click at [589, 583] on button "Continue to application" at bounding box center [618, 596] width 157 height 38
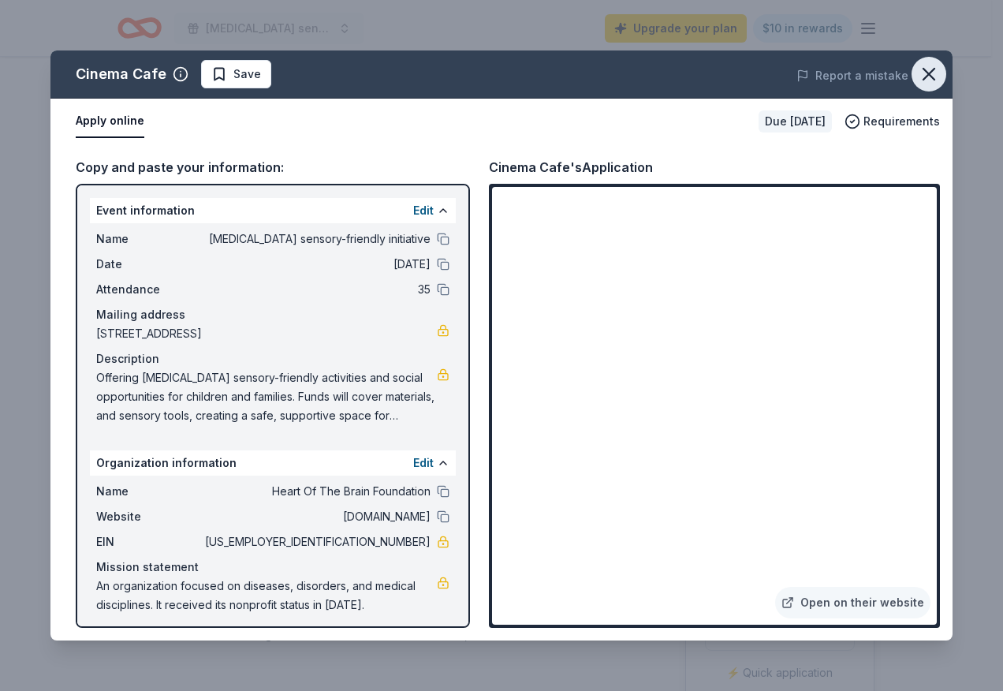
click at [924, 78] on icon "button" at bounding box center [929, 74] width 22 height 22
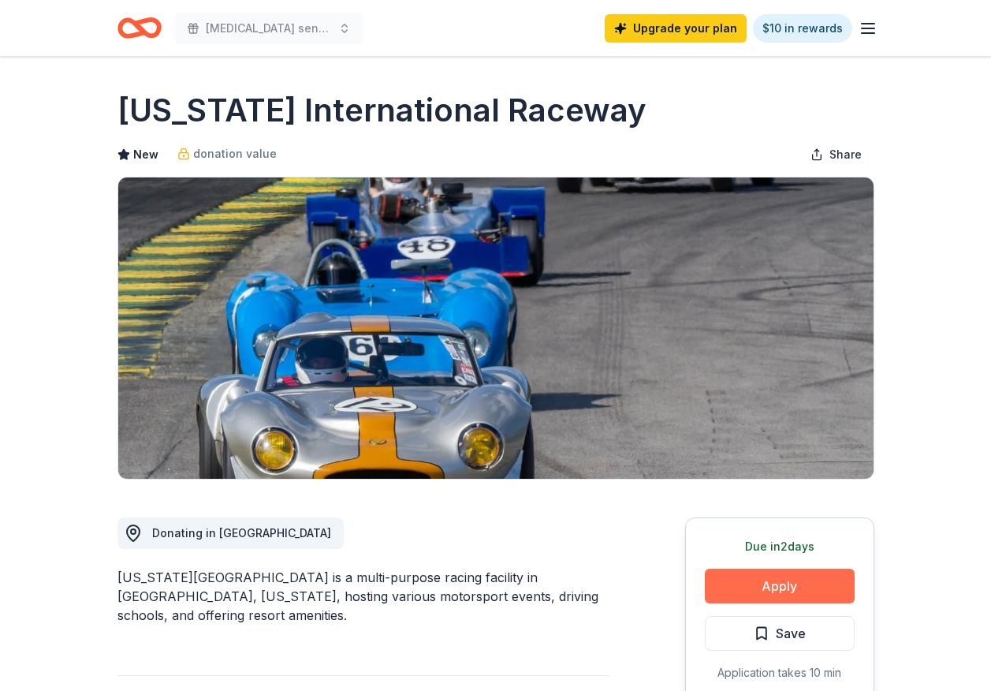
click at [723, 588] on button "Apply" at bounding box center [780, 586] width 150 height 35
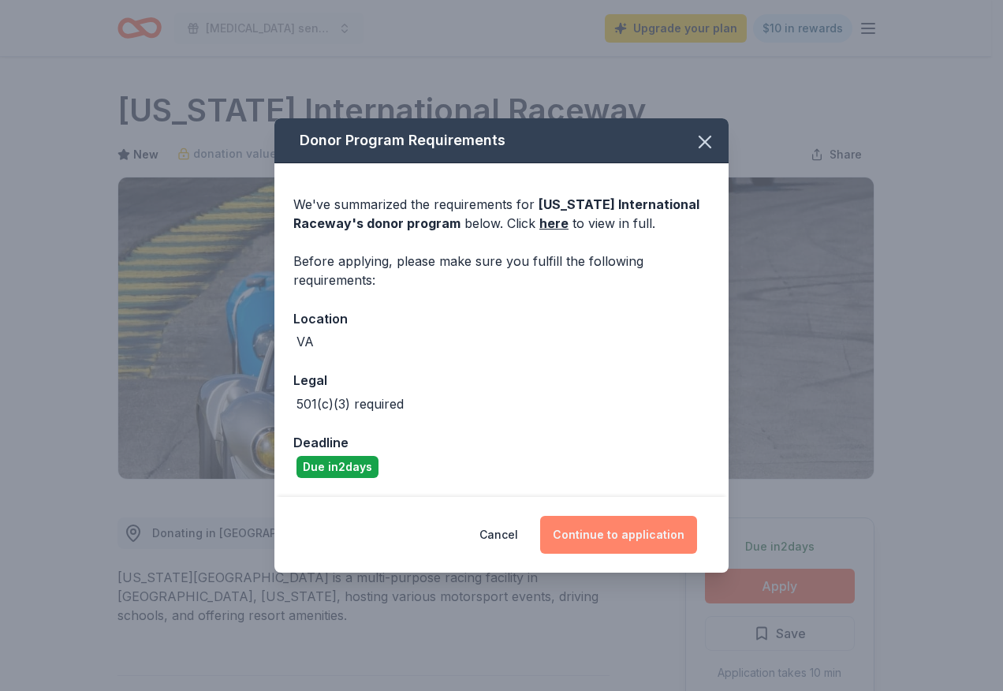
click at [622, 536] on button "Continue to application" at bounding box center [618, 535] width 157 height 38
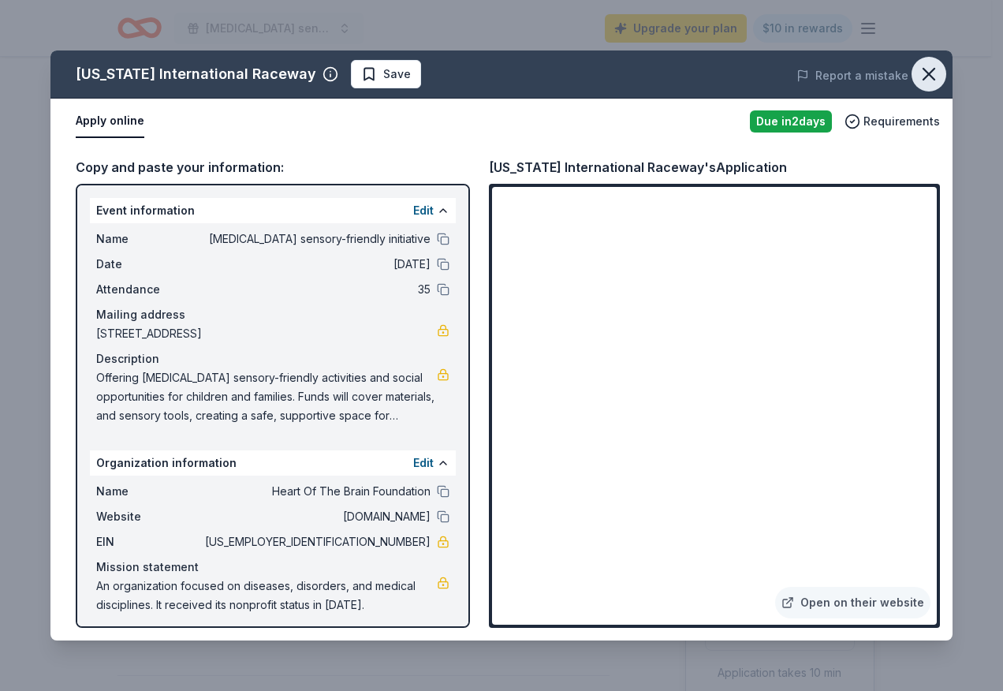
click at [927, 71] on icon "button" at bounding box center [929, 74] width 11 height 11
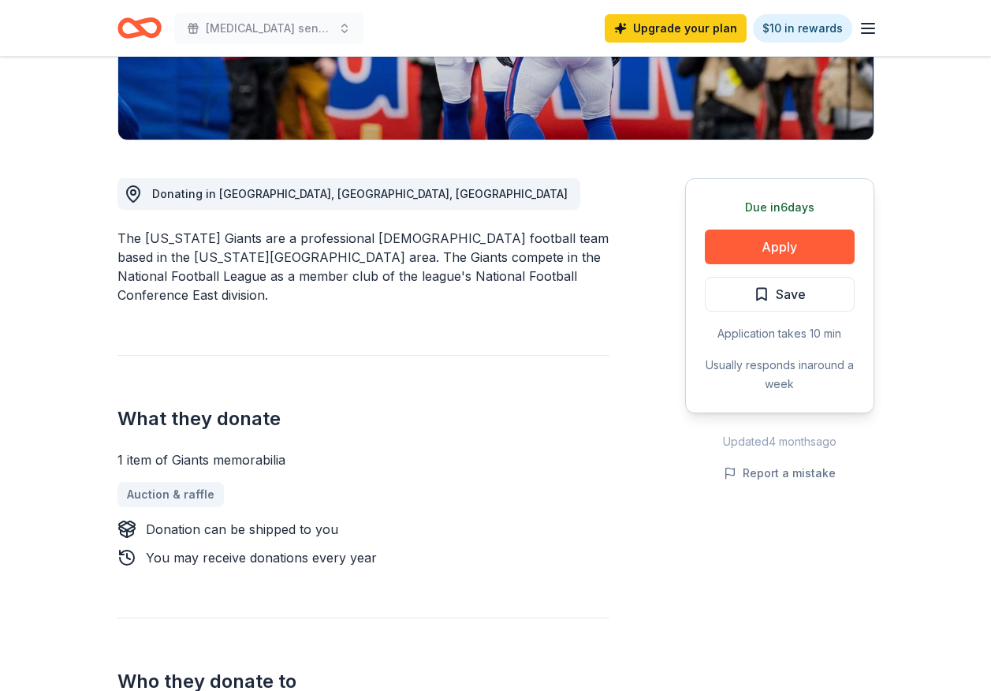
scroll to position [315, 0]
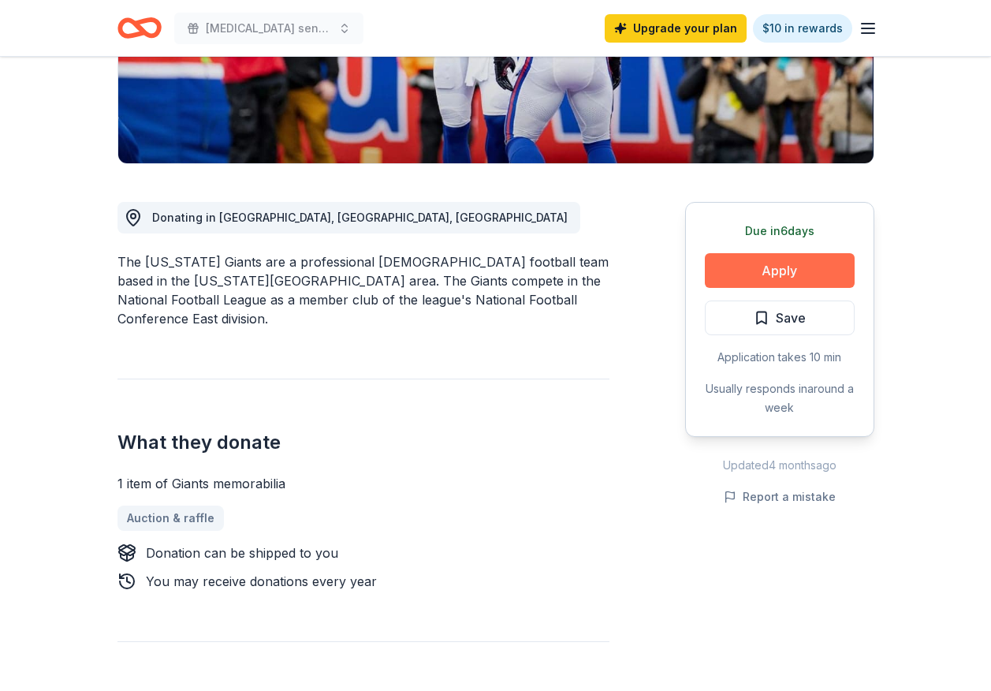
click at [736, 274] on button "Apply" at bounding box center [780, 270] width 150 height 35
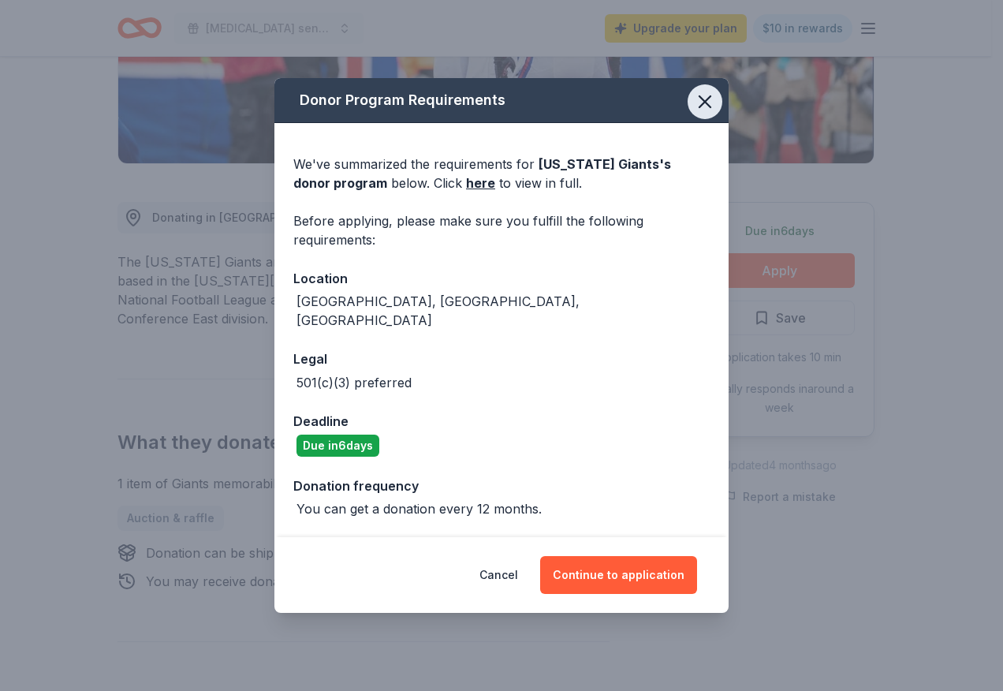
click at [703, 107] on icon "button" at bounding box center [705, 101] width 11 height 11
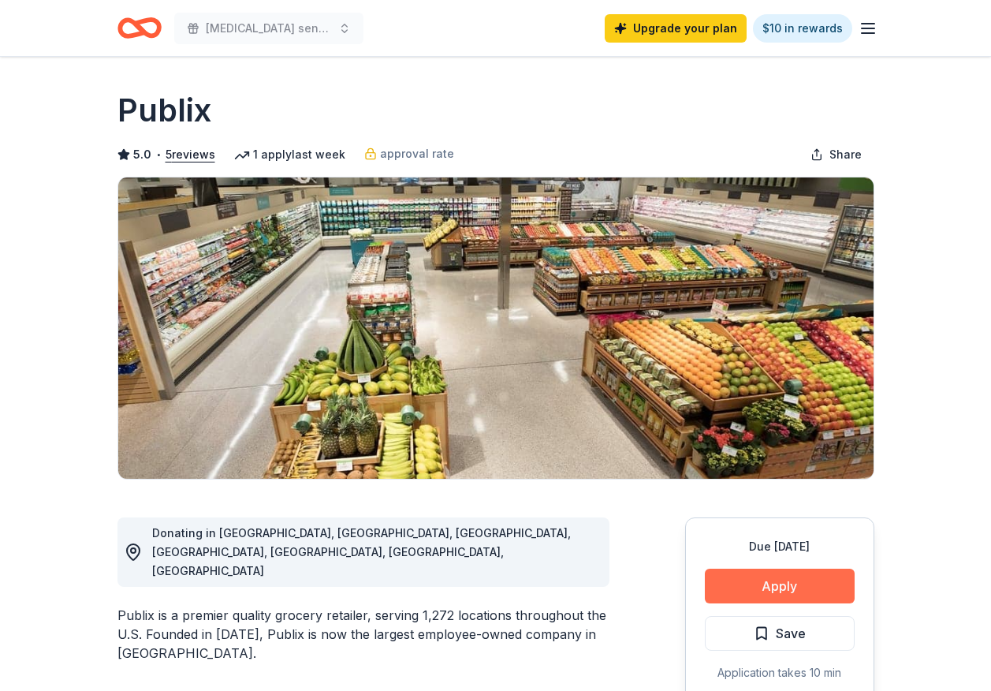
click at [765, 593] on button "Apply" at bounding box center [780, 586] width 150 height 35
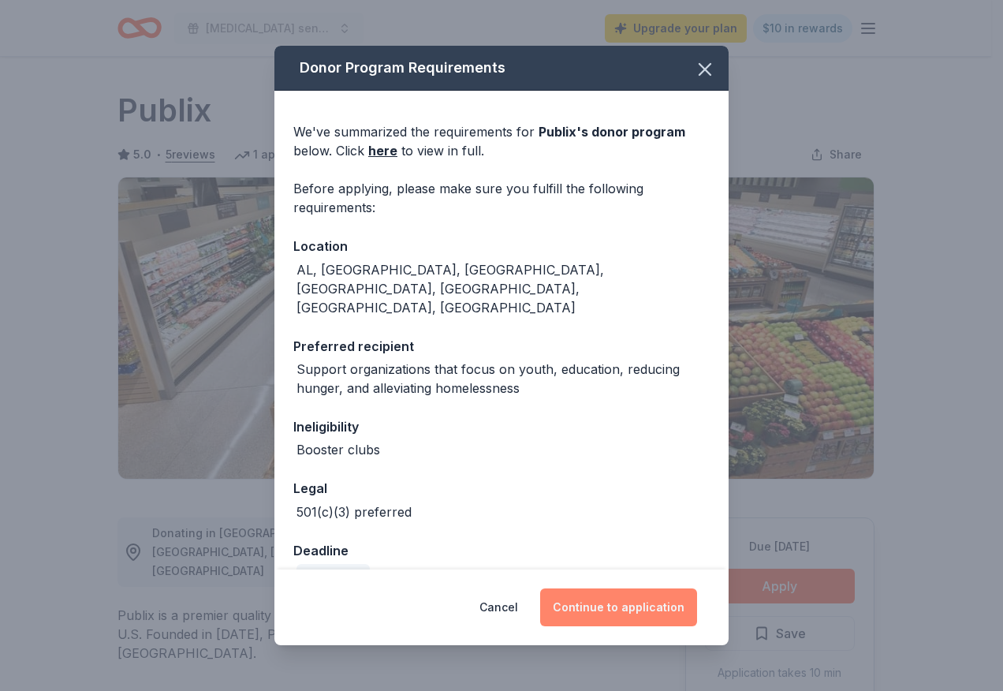
click at [605, 607] on button "Continue to application" at bounding box center [618, 607] width 157 height 38
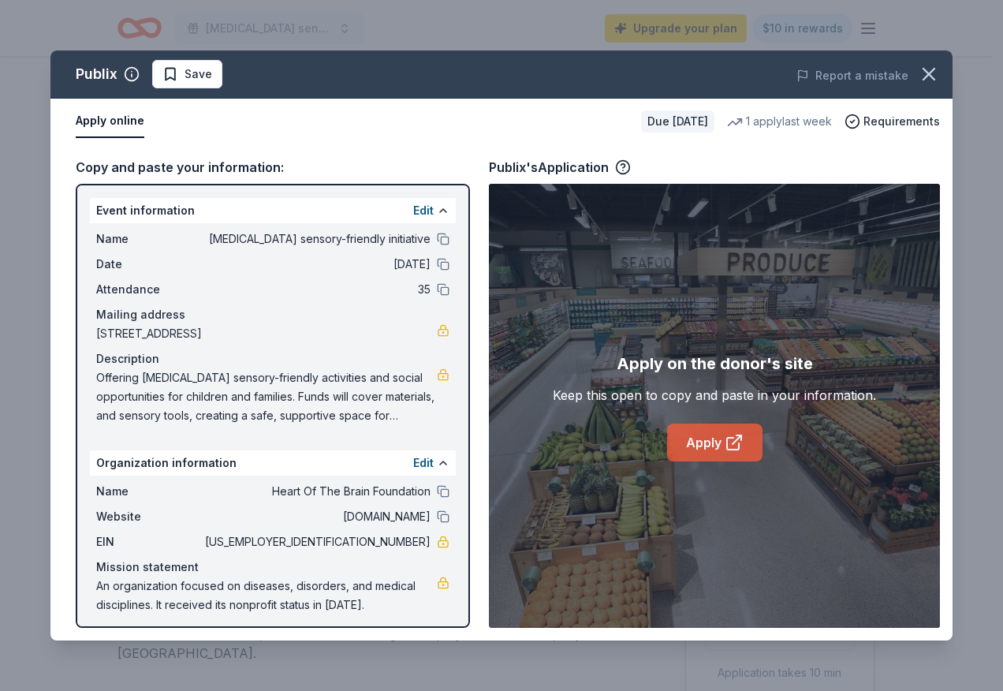
click at [685, 438] on link "Apply" at bounding box center [714, 443] width 95 height 38
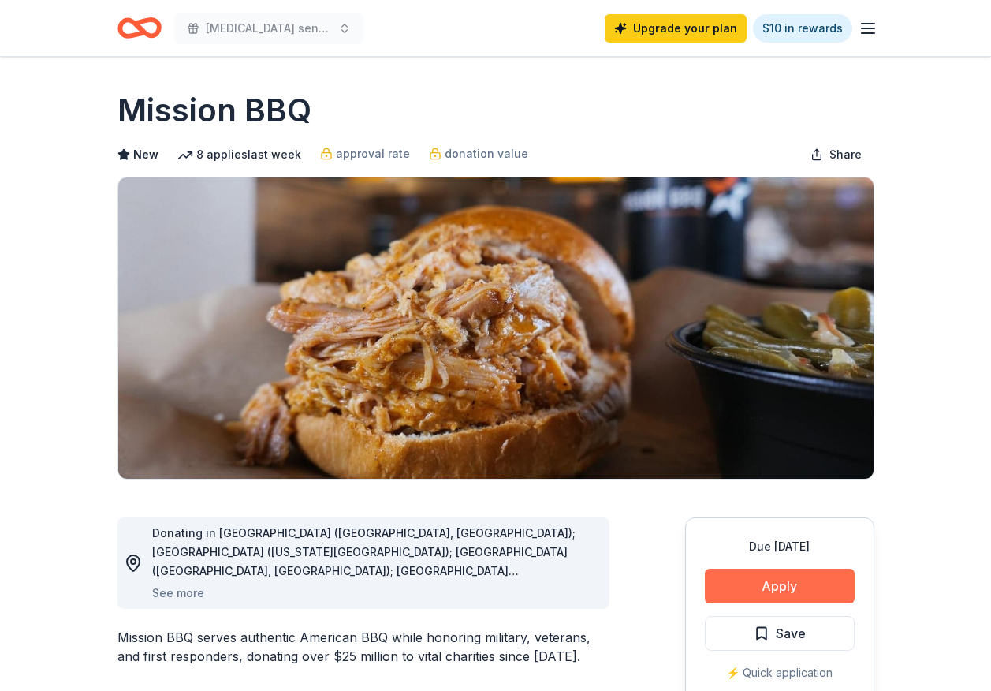
click at [725, 584] on button "Apply" at bounding box center [780, 586] width 150 height 35
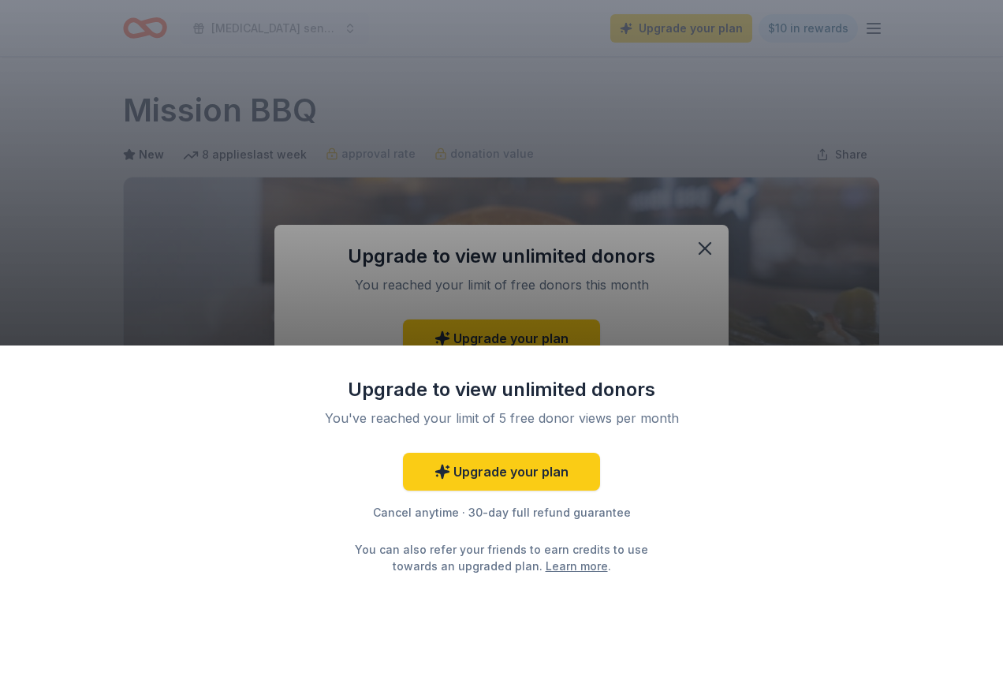
click at [674, 308] on div "Upgrade to view unlimited donors You've reached your limit of 5 free donor view…" at bounding box center [501, 345] width 1003 height 691
click at [702, 245] on div "Upgrade to view unlimited donors You've reached your limit of 5 free donor view…" at bounding box center [501, 345] width 1003 height 691
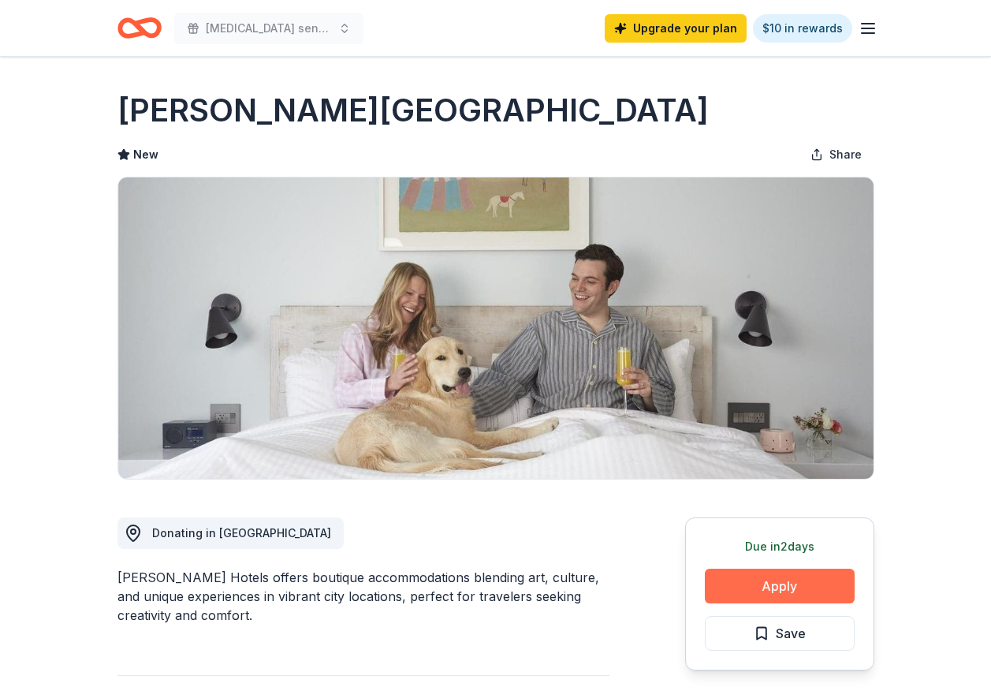
click at [740, 594] on button "Apply" at bounding box center [780, 586] width 150 height 35
